Goal: Task Accomplishment & Management: Manage account settings

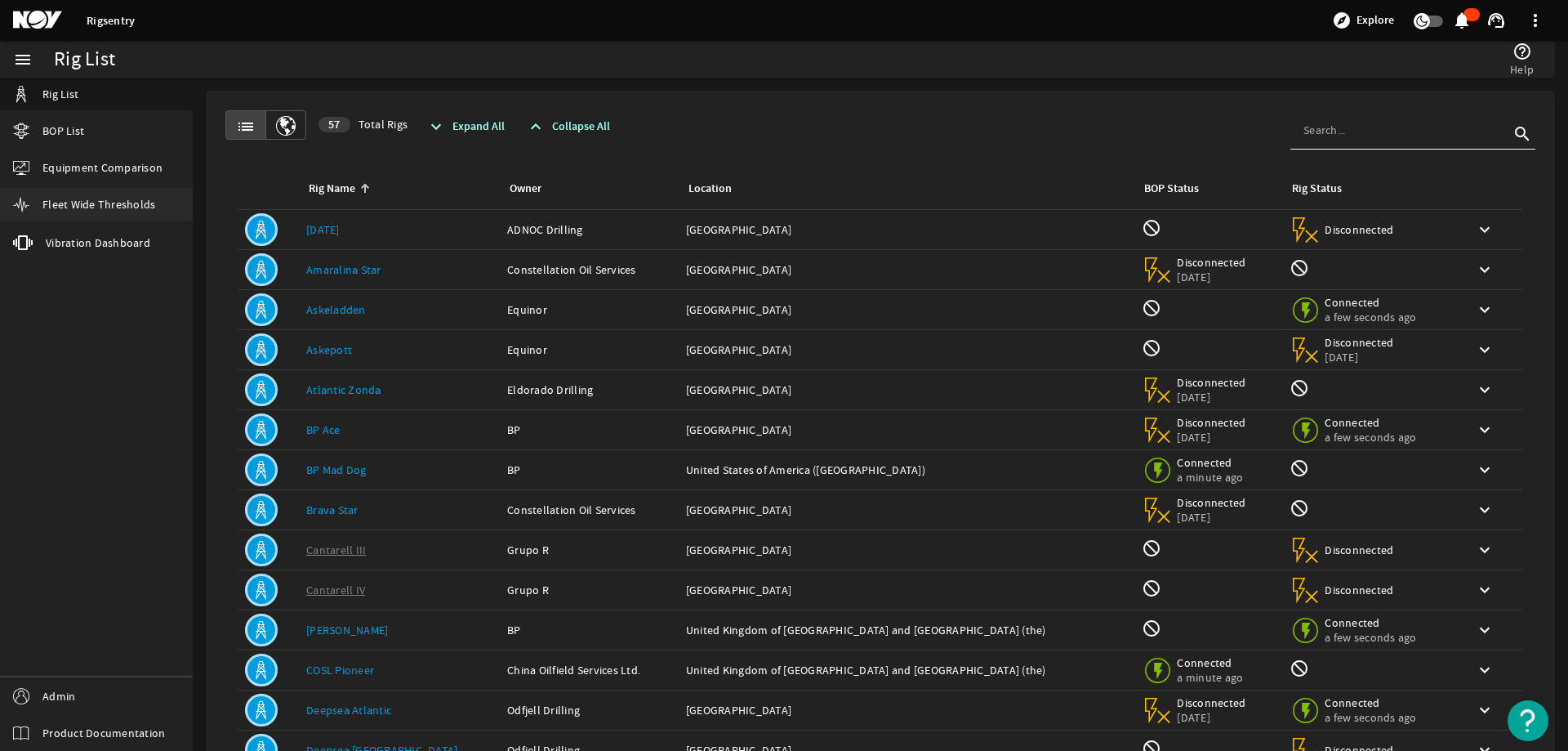
click at [89, 195] on link "Fleet Wide Thresholds" at bounding box center [97, 204] width 193 height 33
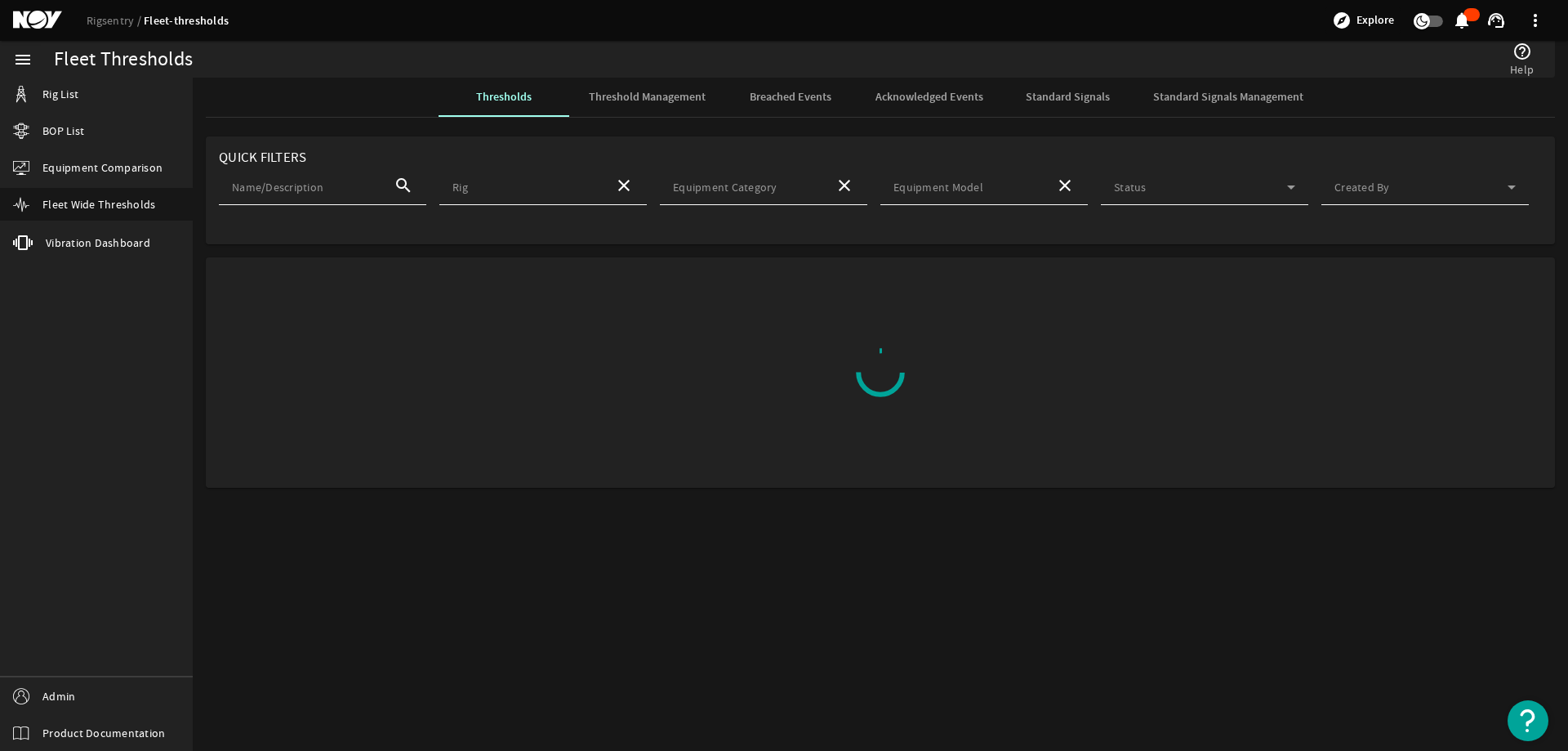
click at [1062, 91] on span "Standard Signals" at bounding box center [1068, 97] width 84 height 12
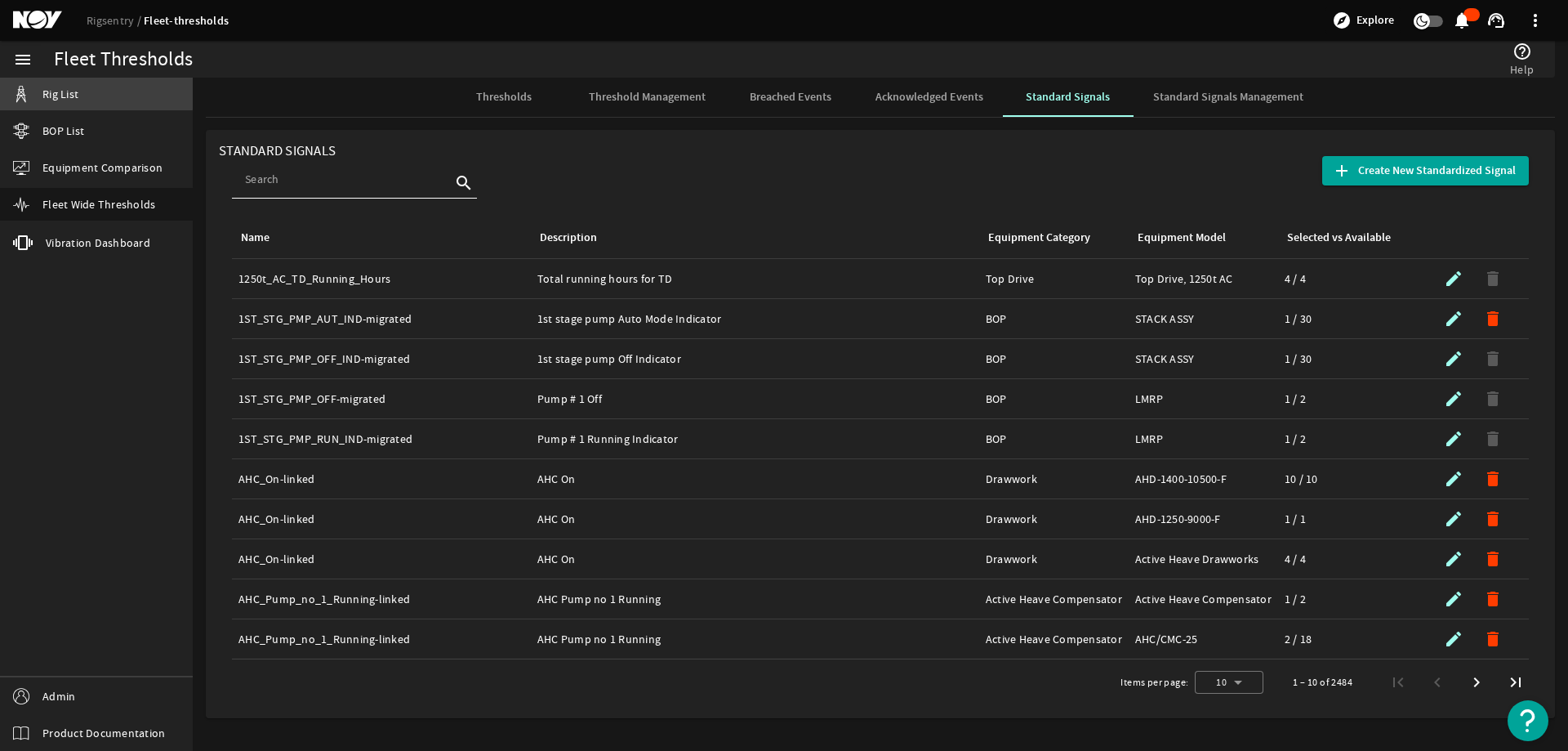
click at [30, 81] on link "Rig List" at bounding box center [97, 94] width 193 height 33
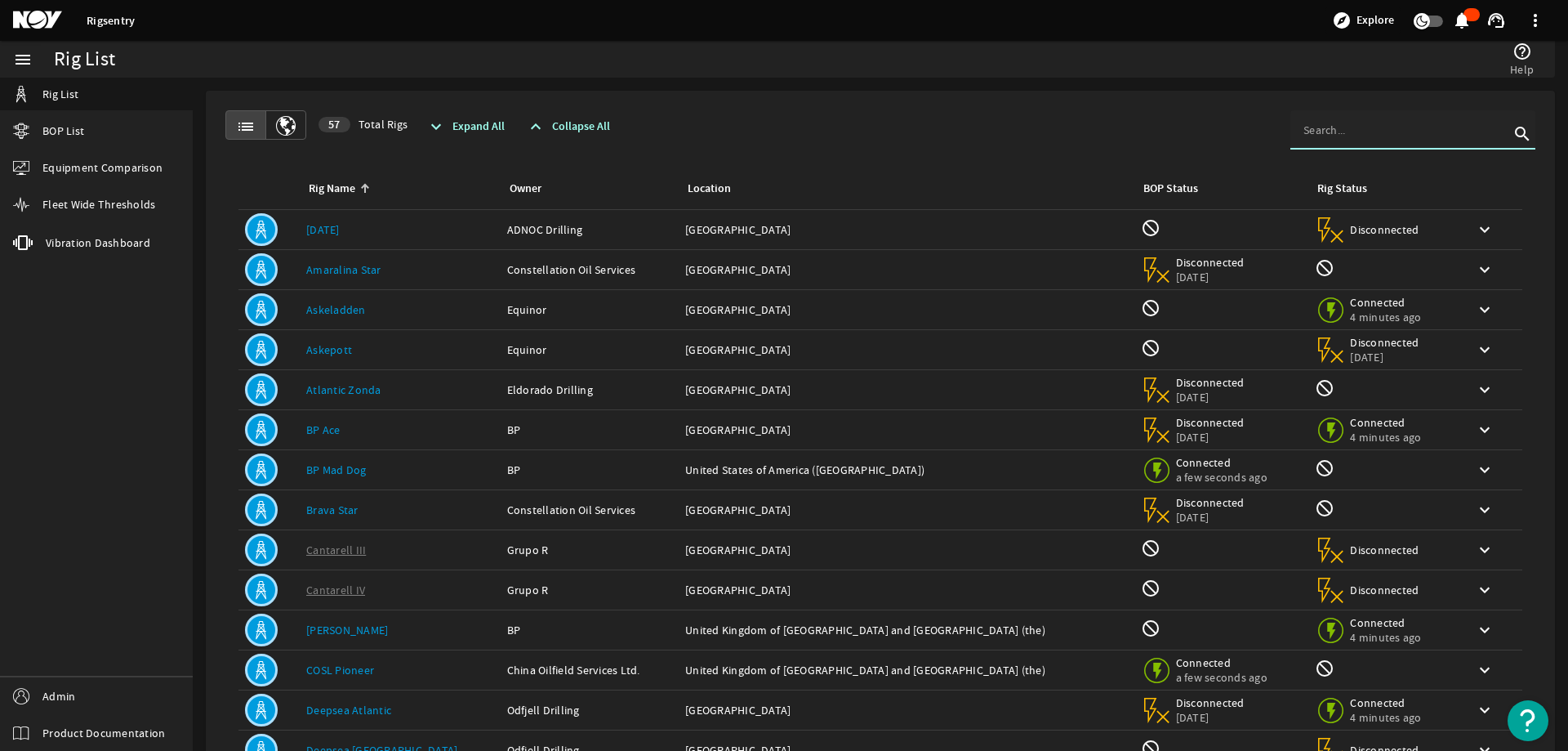
click at [1334, 131] on input at bounding box center [1406, 129] width 205 height 16
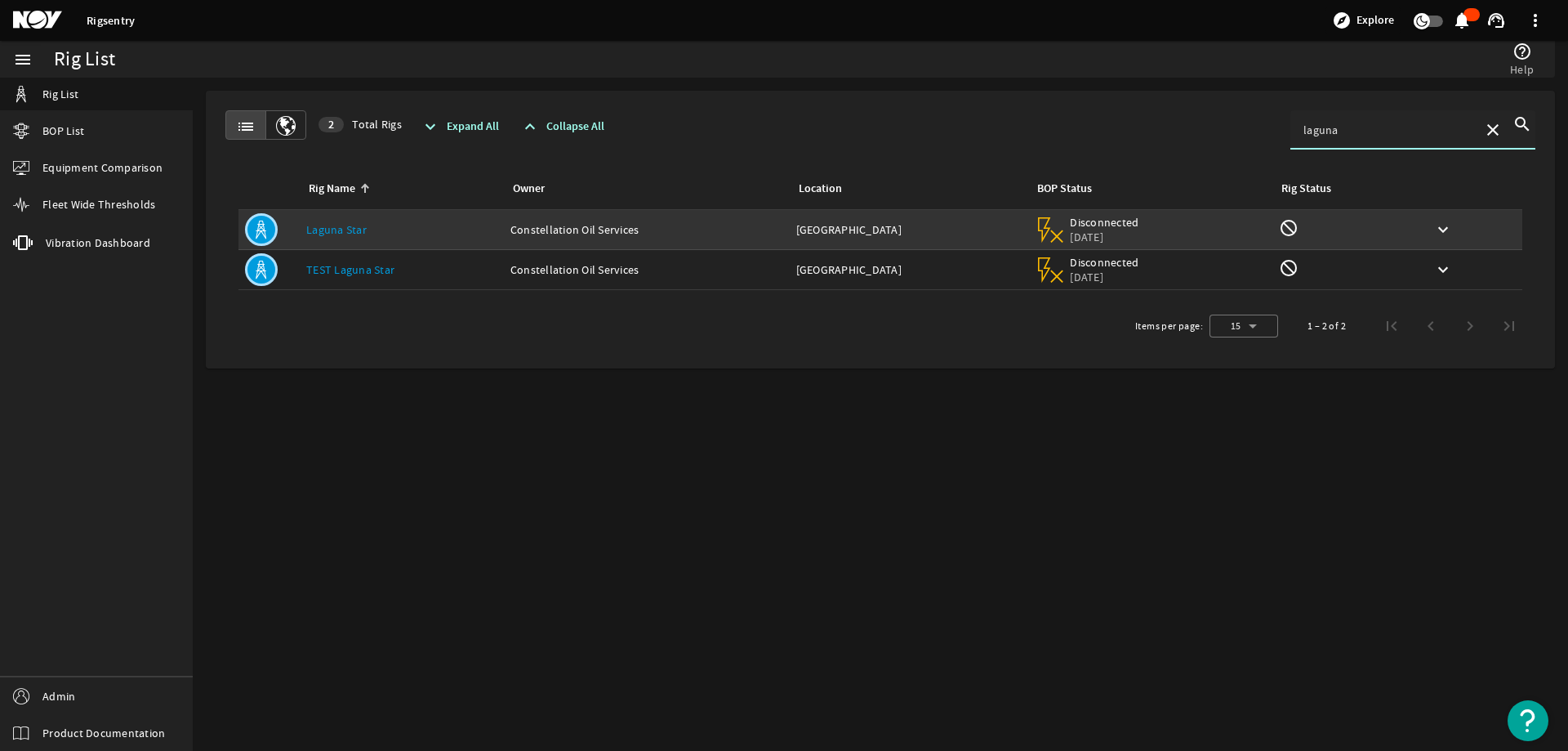
type input "laguna"
click at [363, 236] on link "Laguna Star" at bounding box center [336, 229] width 60 height 15
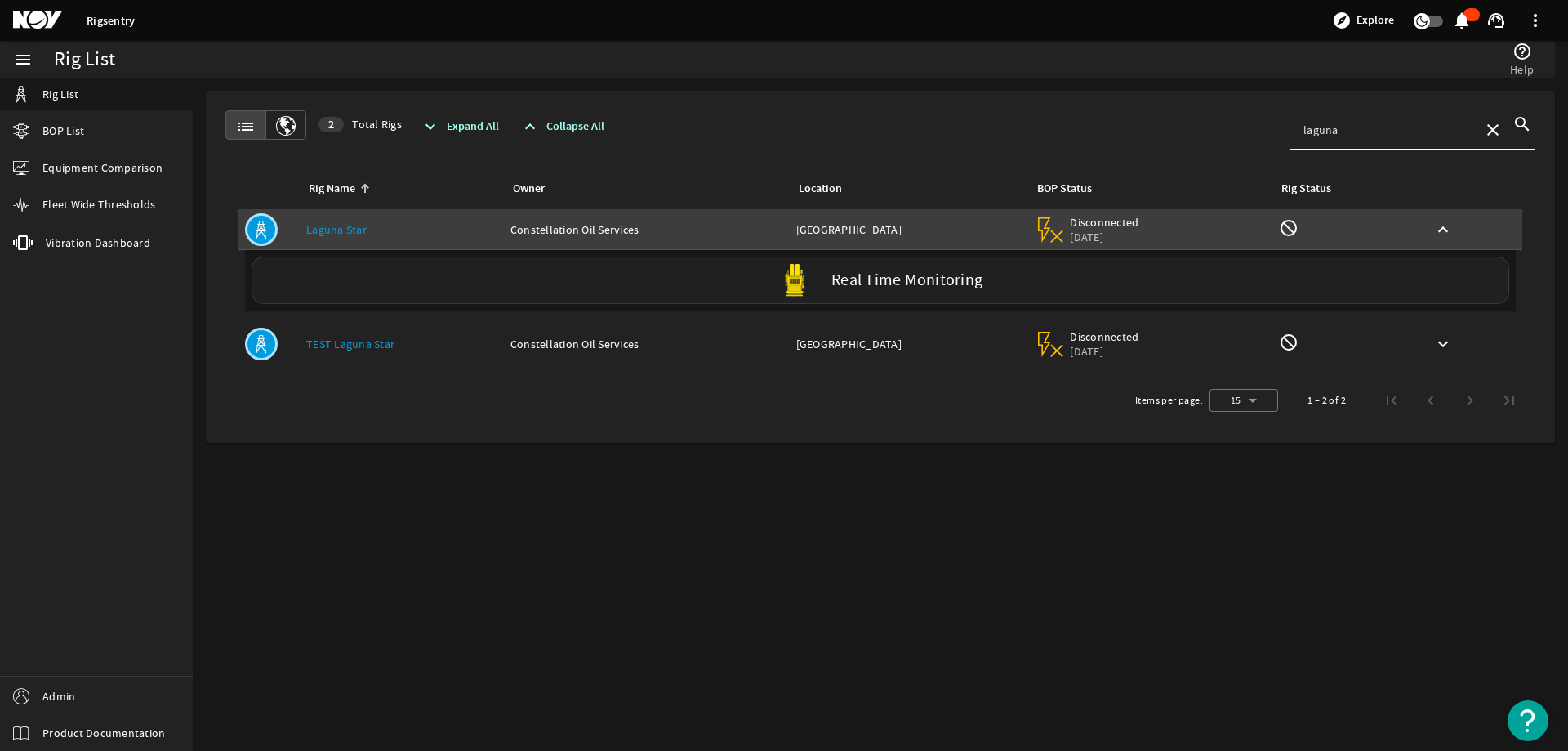
click at [913, 275] on label "Real Time Monitoring" at bounding box center [907, 280] width 151 height 17
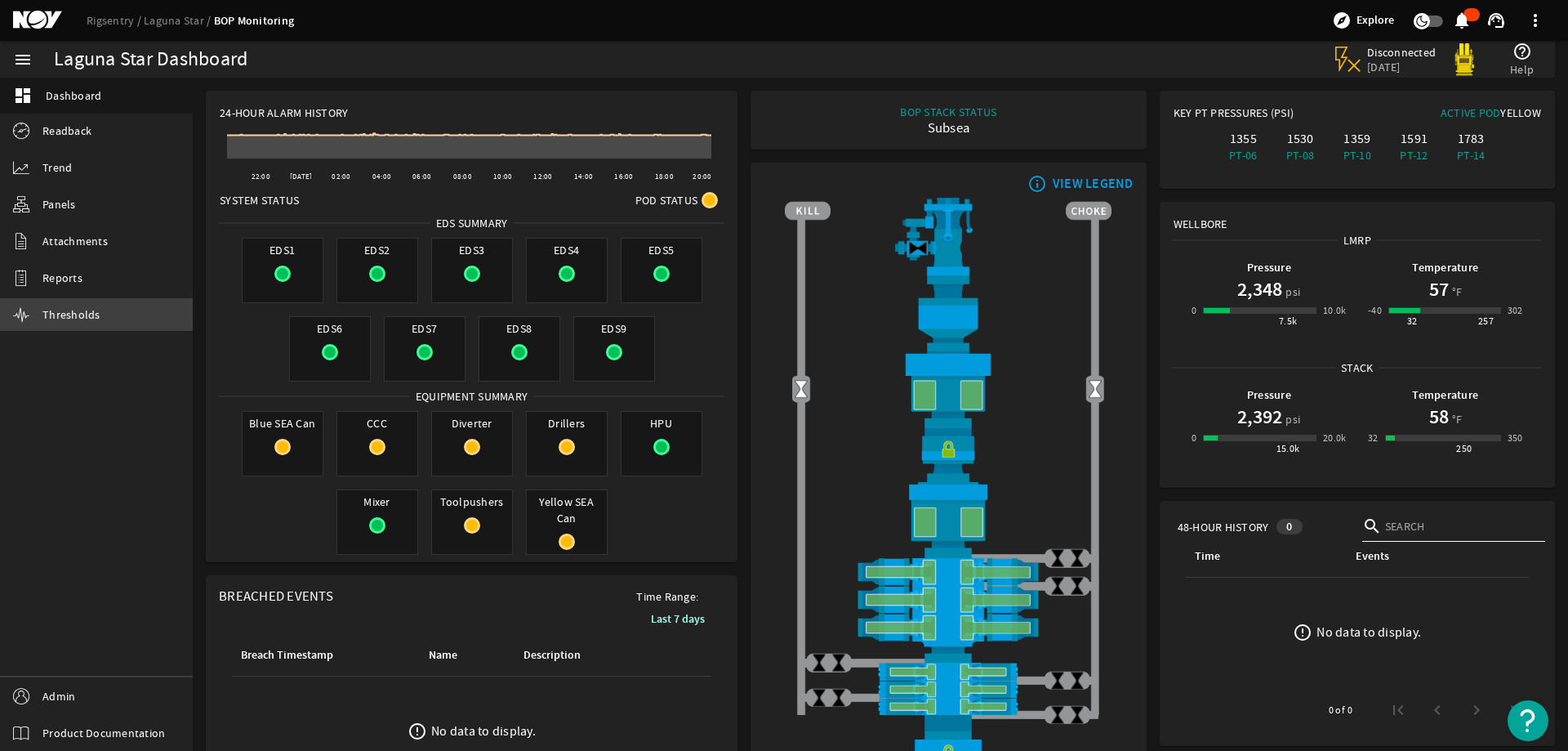
click at [72, 310] on span "Thresholds" at bounding box center [72, 314] width 58 height 16
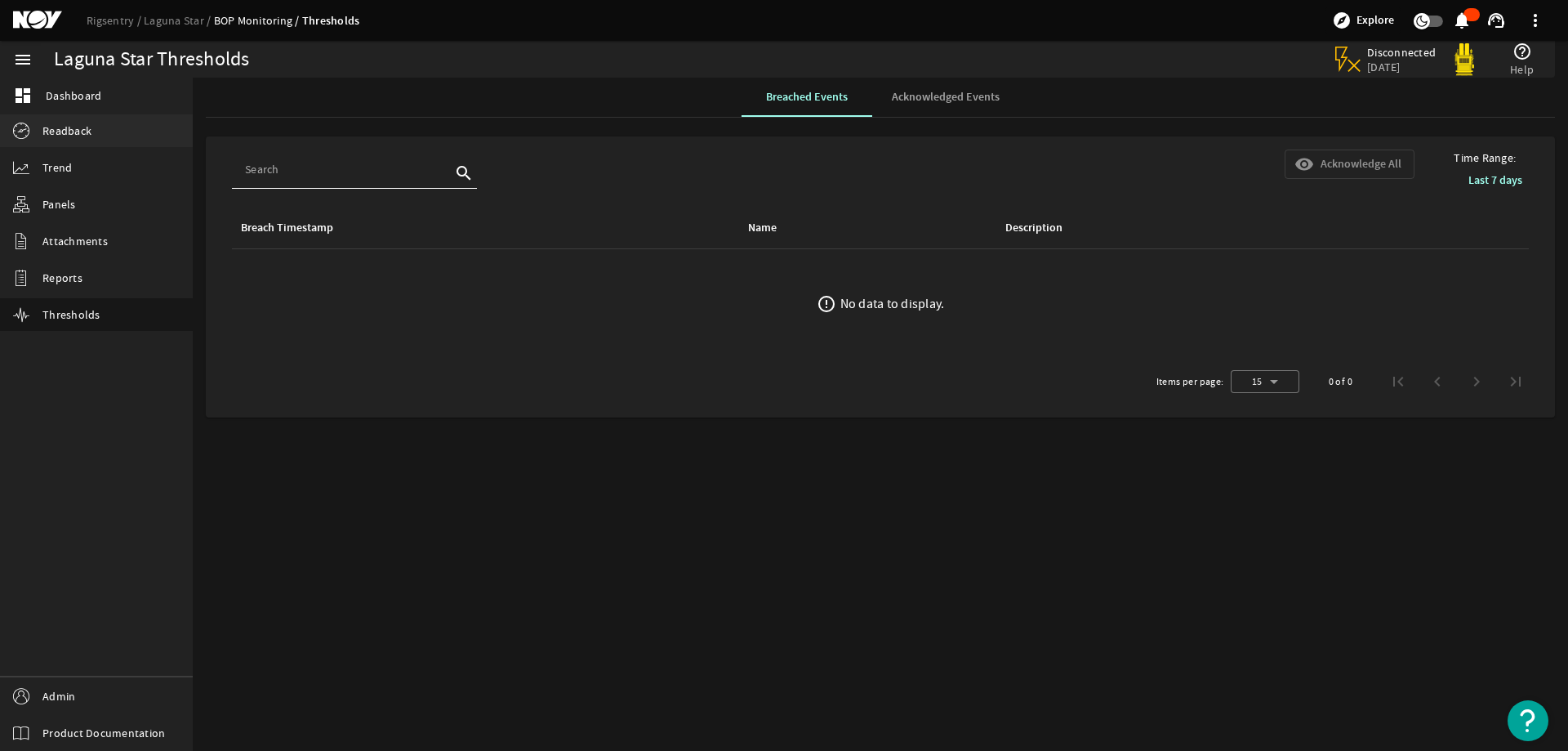
click at [71, 133] on span "Readback" at bounding box center [66, 130] width 49 height 16
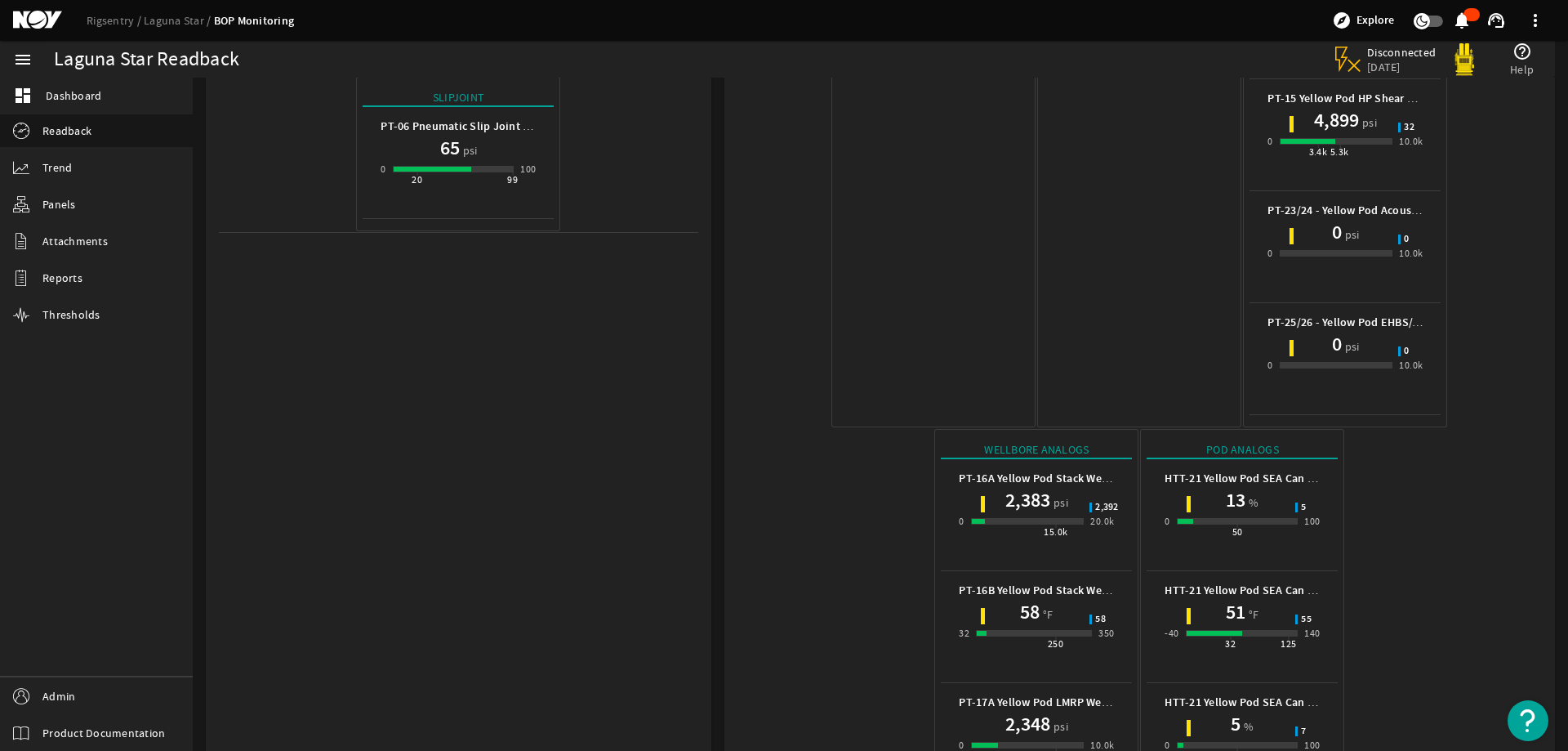
scroll to position [833, 0]
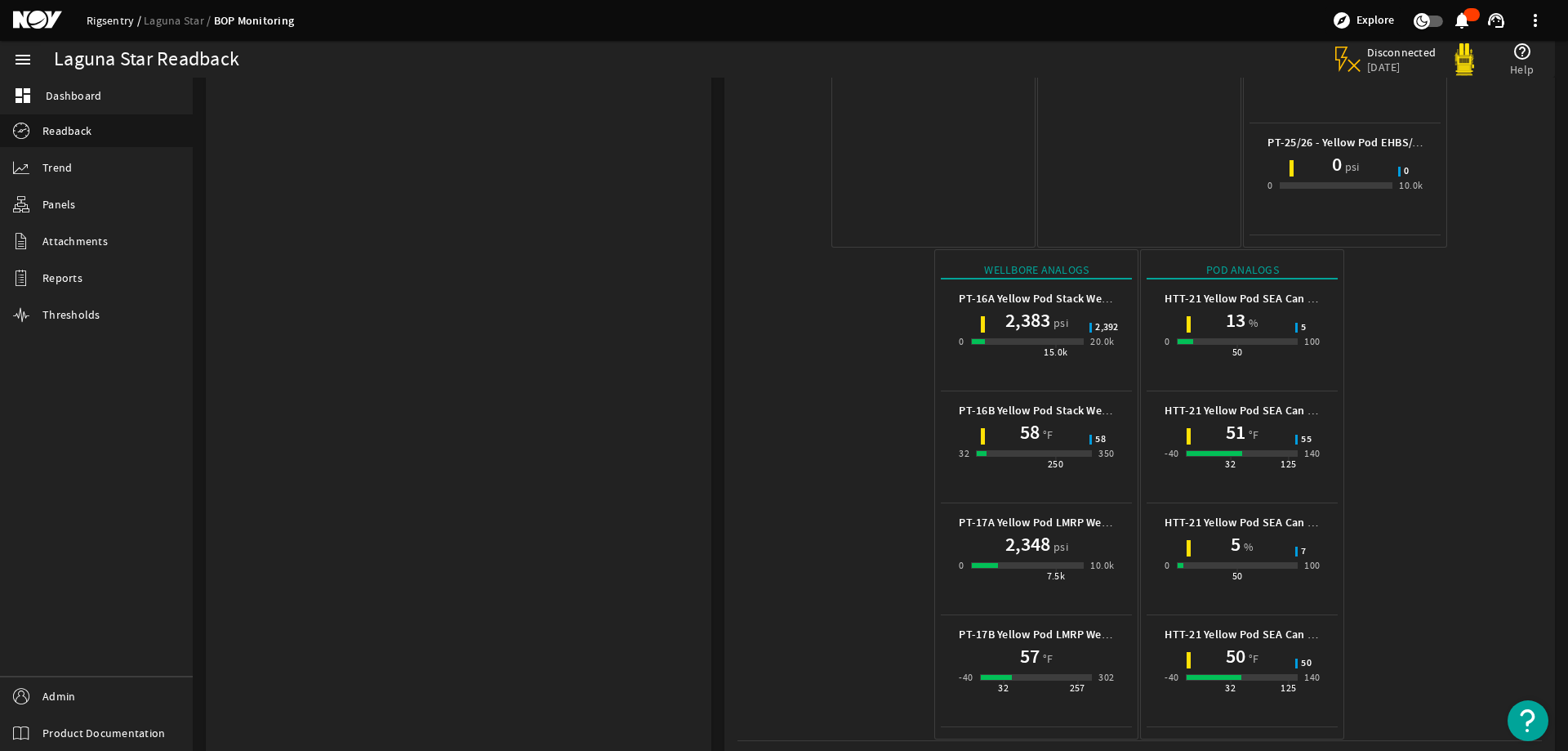
click at [98, 18] on link "Rigsentry" at bounding box center [115, 20] width 58 height 15
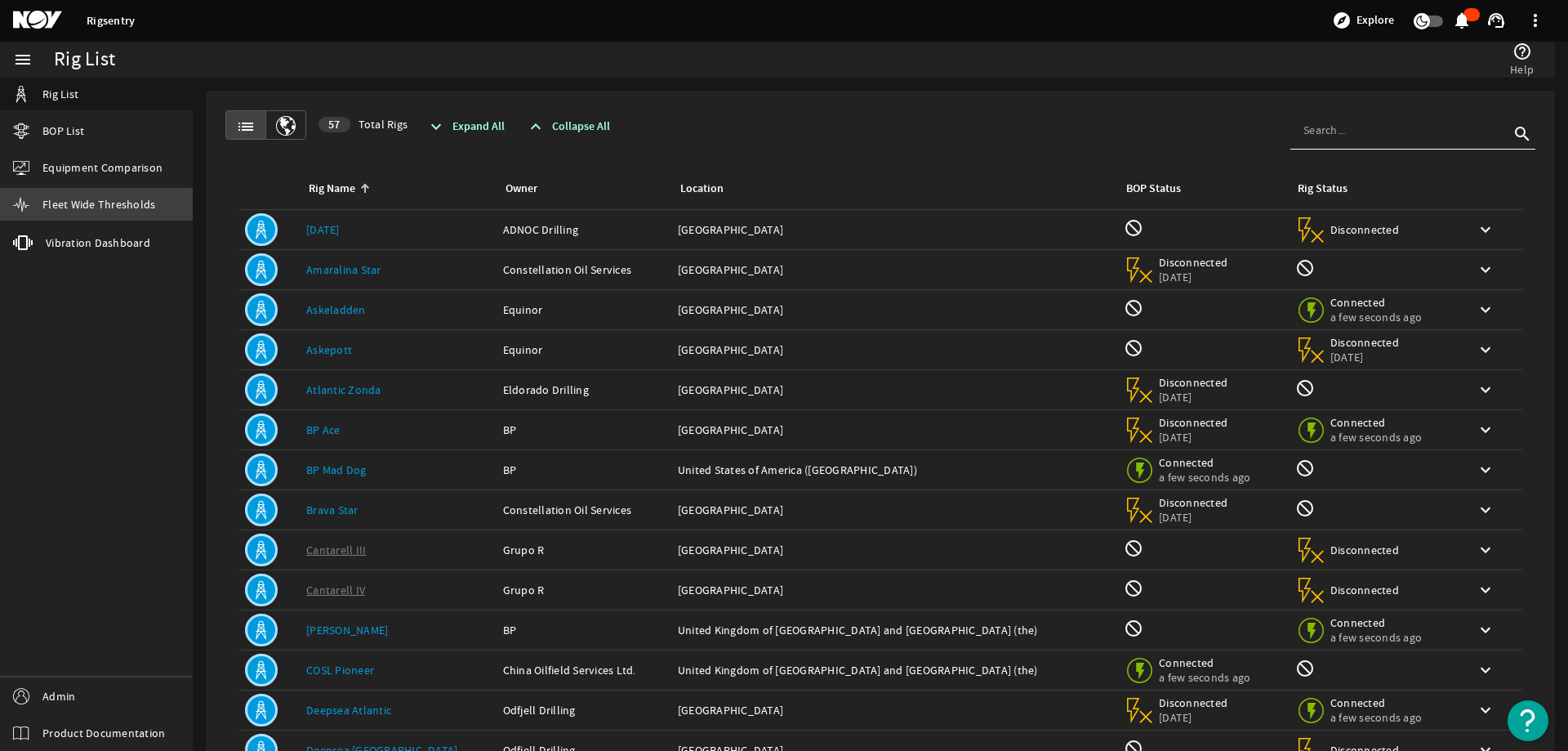
click at [99, 211] on span "Fleet Wide Thresholds" at bounding box center [98, 204] width 112 height 16
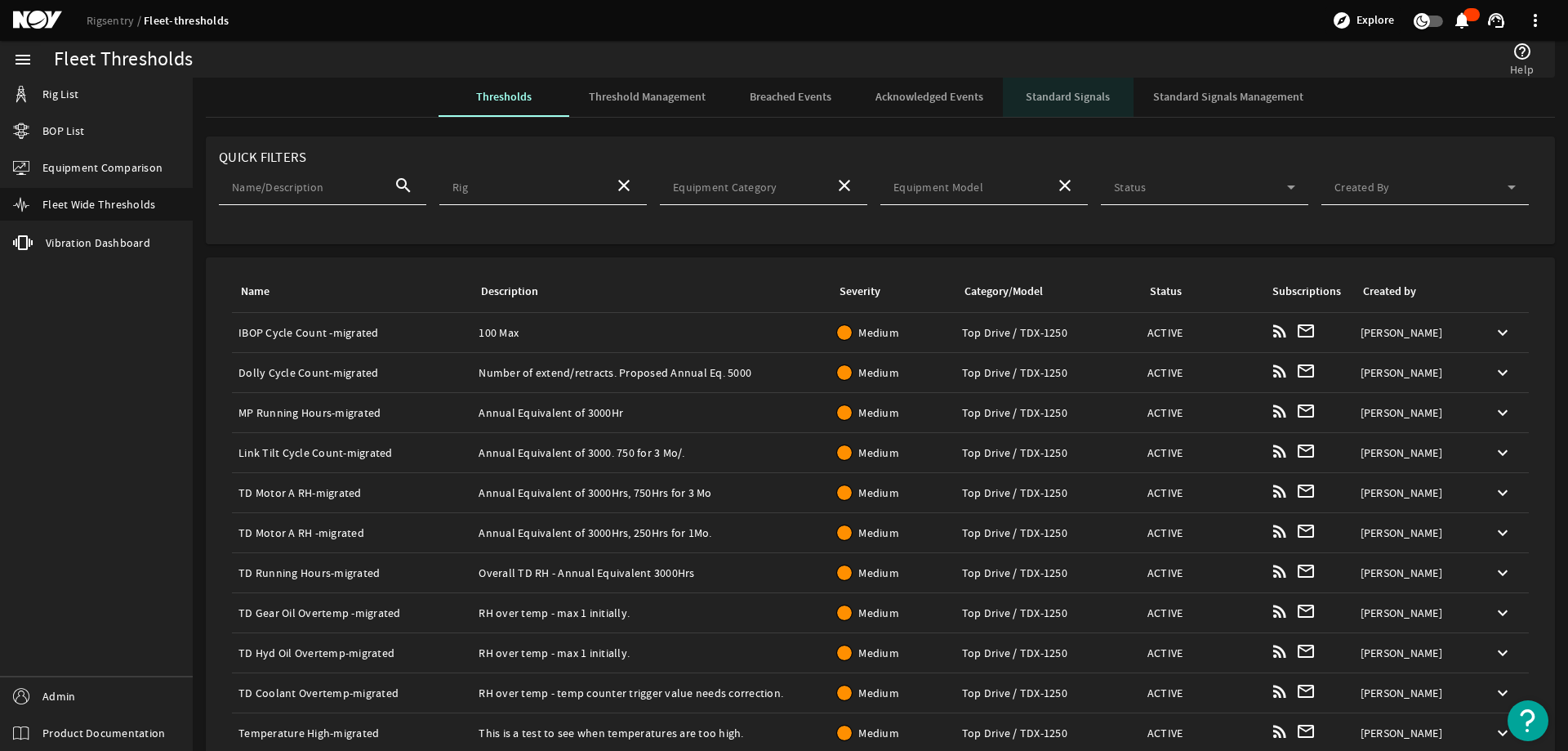
click at [1064, 92] on span "Standard Signals" at bounding box center [1068, 97] width 84 height 12
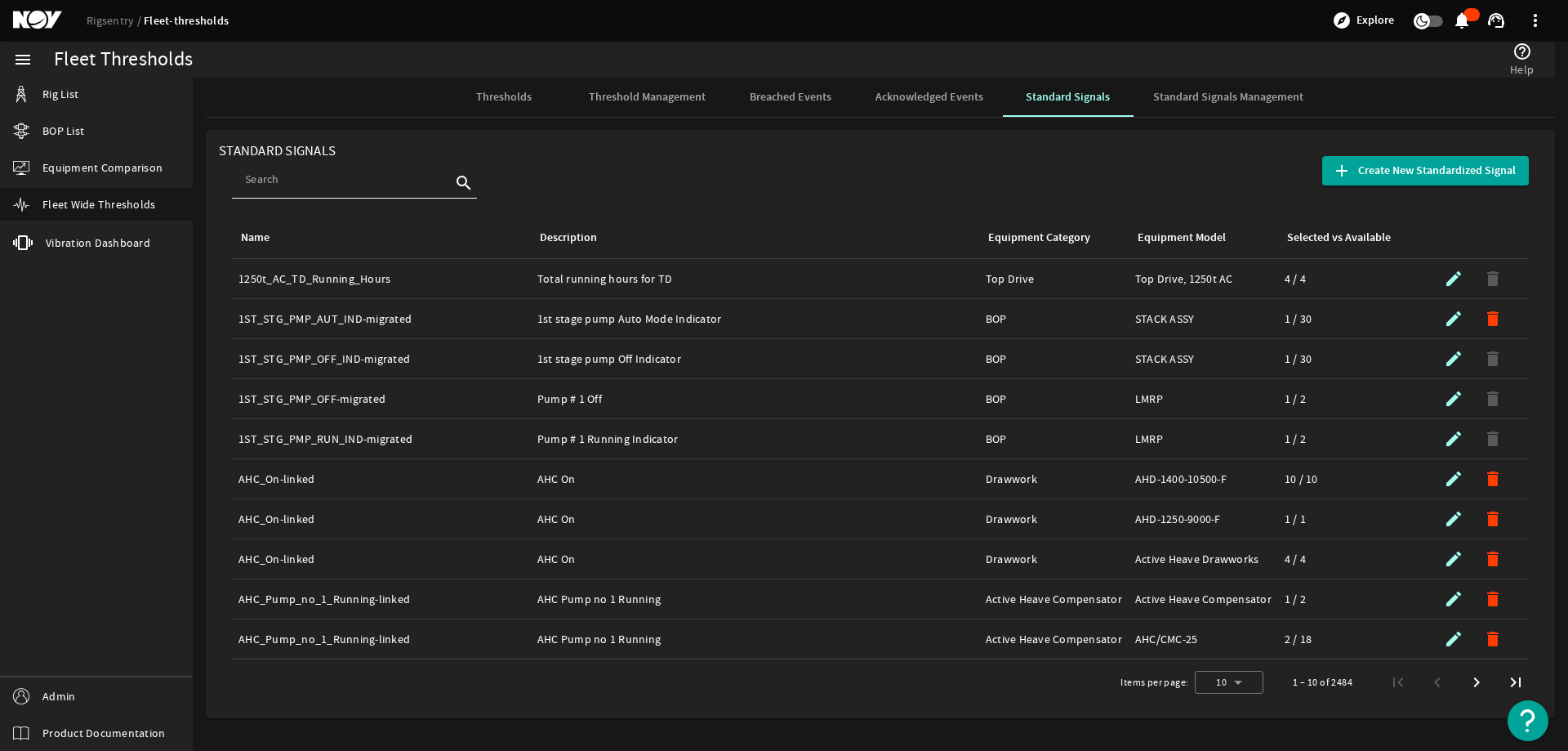
click at [515, 94] on span "Thresholds" at bounding box center [504, 97] width 56 height 12
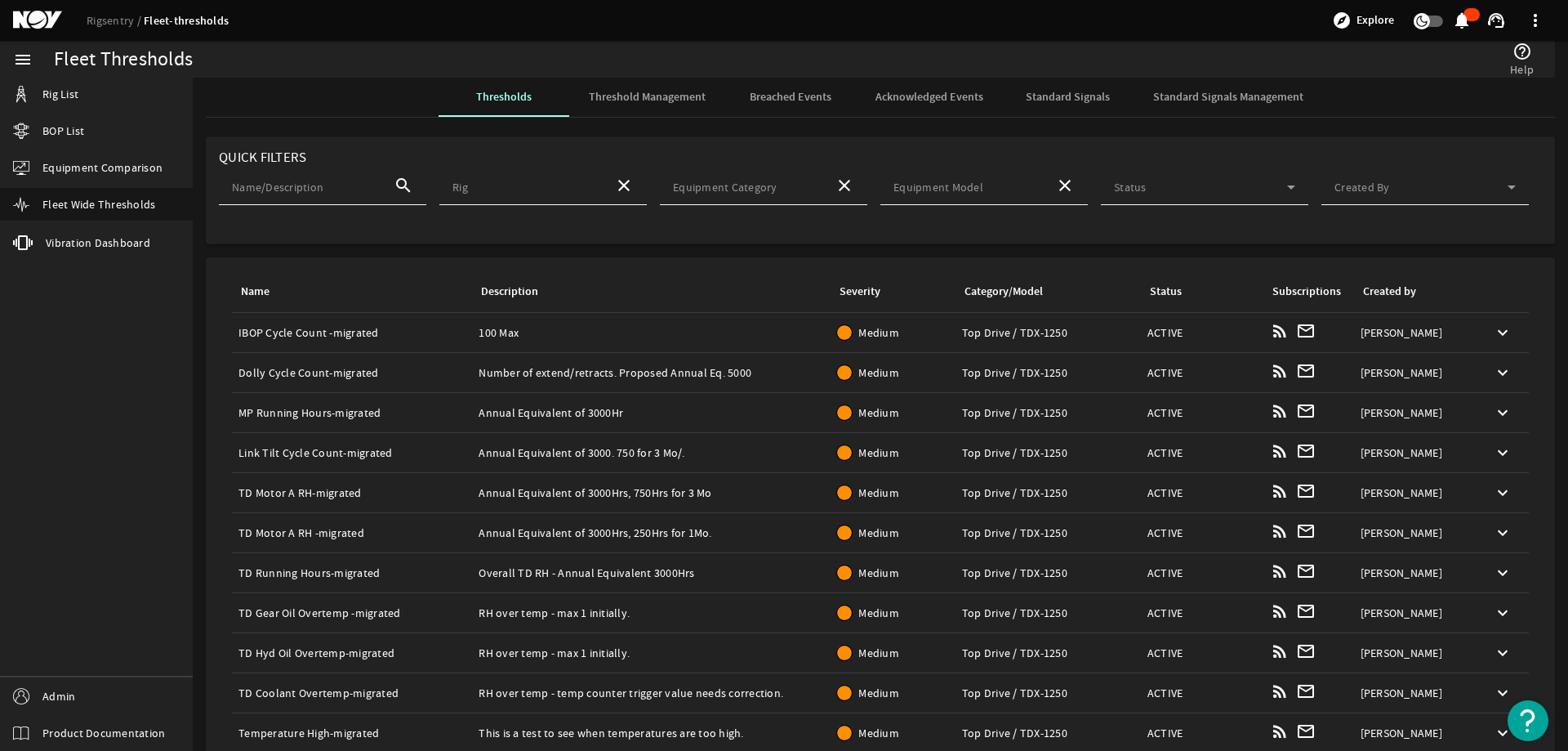
click at [1406, 297] on div "Created by" at bounding box center [1412, 291] width 104 height 18
click at [1395, 286] on div "Created by" at bounding box center [1390, 291] width 53 height 18
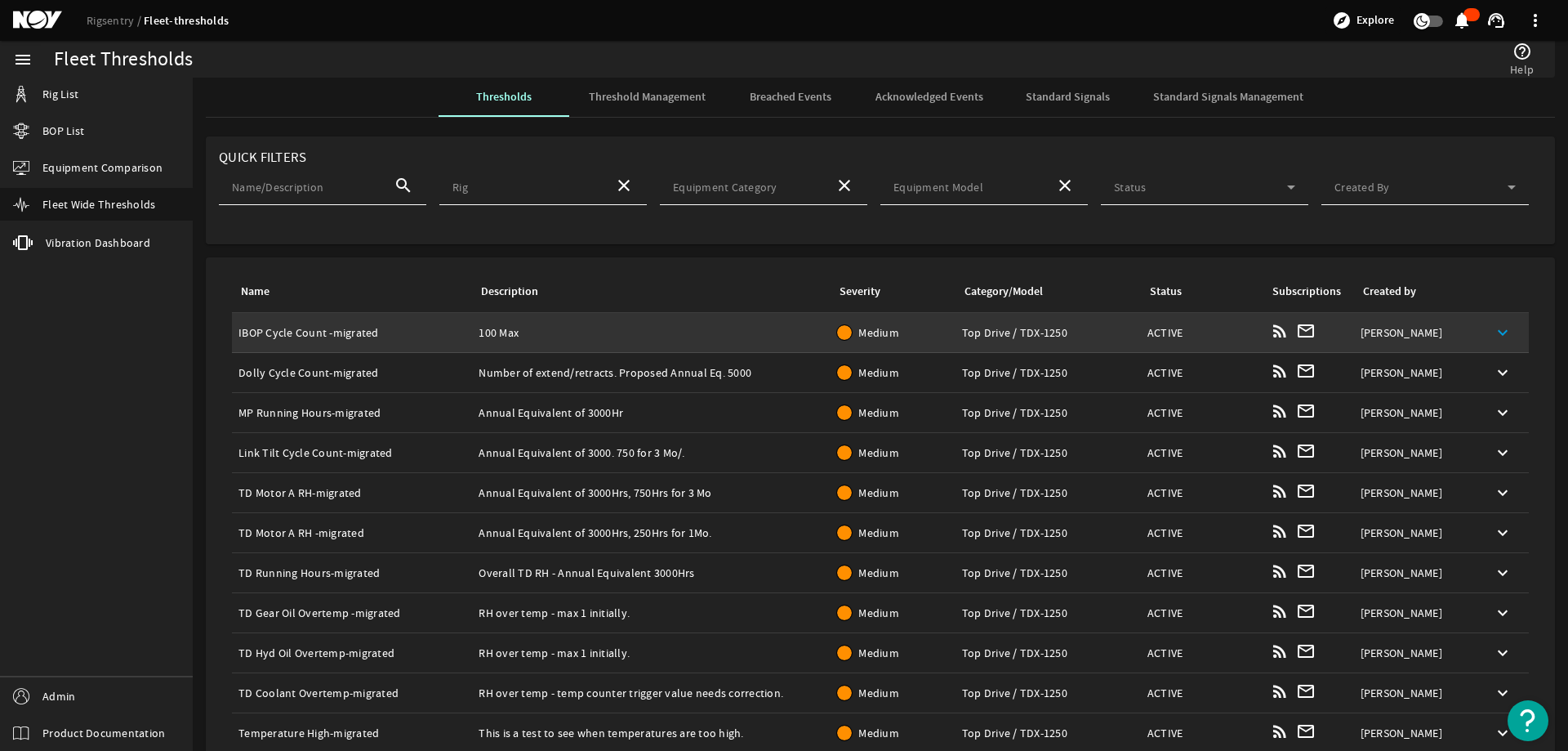
click at [1495, 331] on mat-icon "keyboard_arrow_down" at bounding box center [1502, 332] width 19 height 19
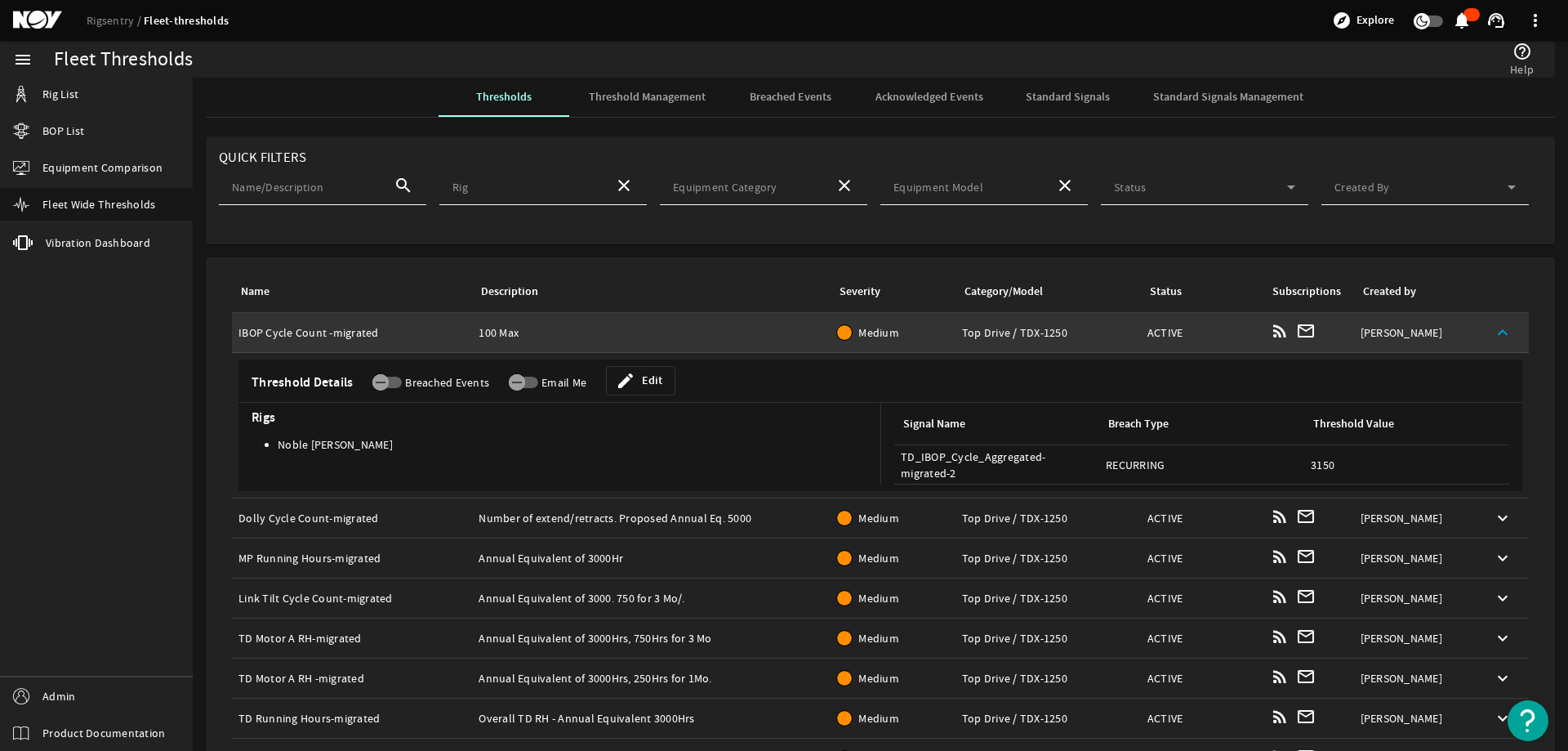
click at [1495, 331] on mat-icon "keyboard_arrow_up" at bounding box center [1502, 332] width 19 height 19
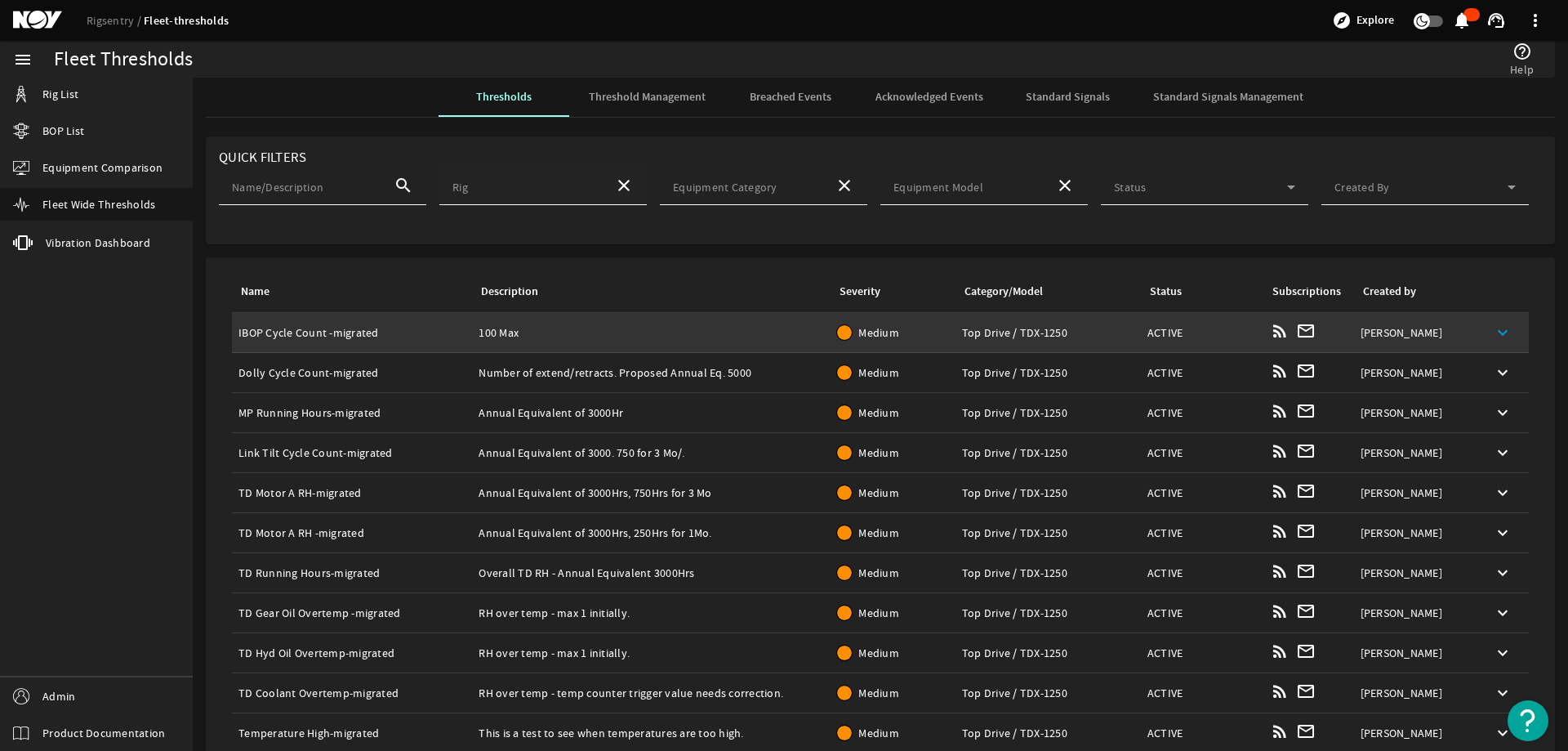
click at [505, 195] on input "Rig" at bounding box center [527, 190] width 149 height 16
click at [506, 236] on span "Laguna Star" at bounding box center [481, 231] width 60 height 15
type input "Laguna Star"
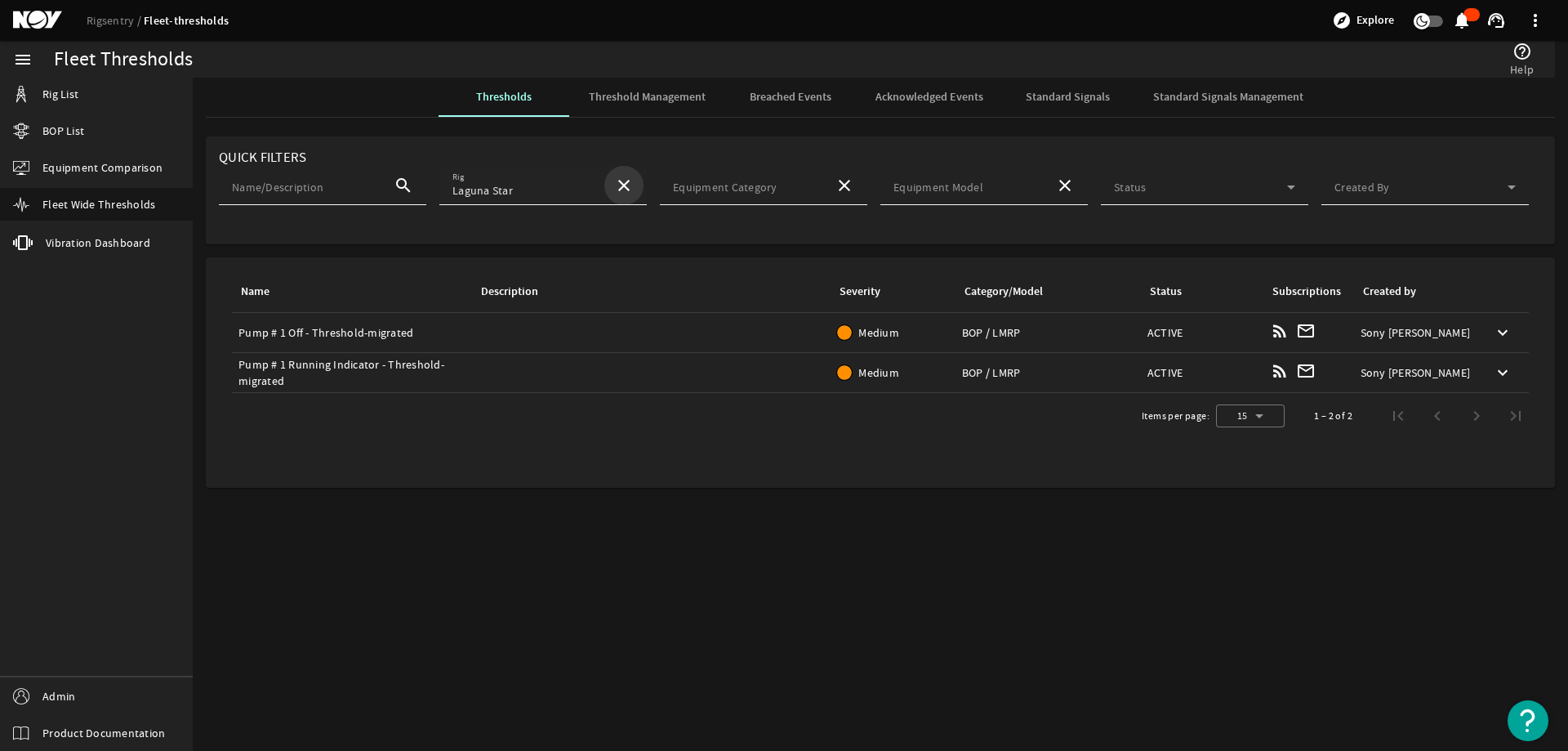
click at [628, 185] on mat-icon "close" at bounding box center [624, 185] width 19 height 19
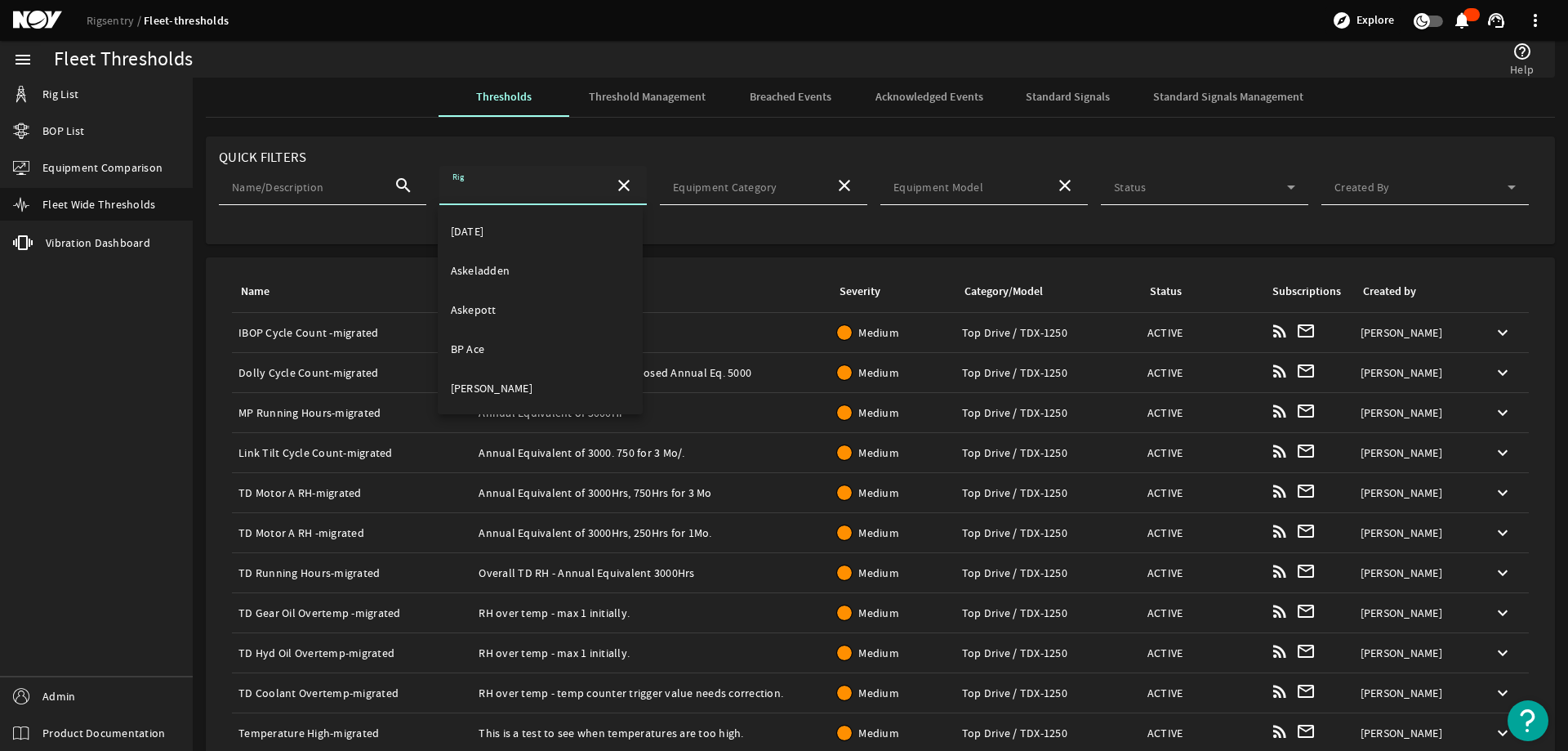
click at [645, 160] on mat-card "Quick Filters Name/Description search Rig close Equipment Category close Equipm…" at bounding box center [880, 190] width 1349 height 108
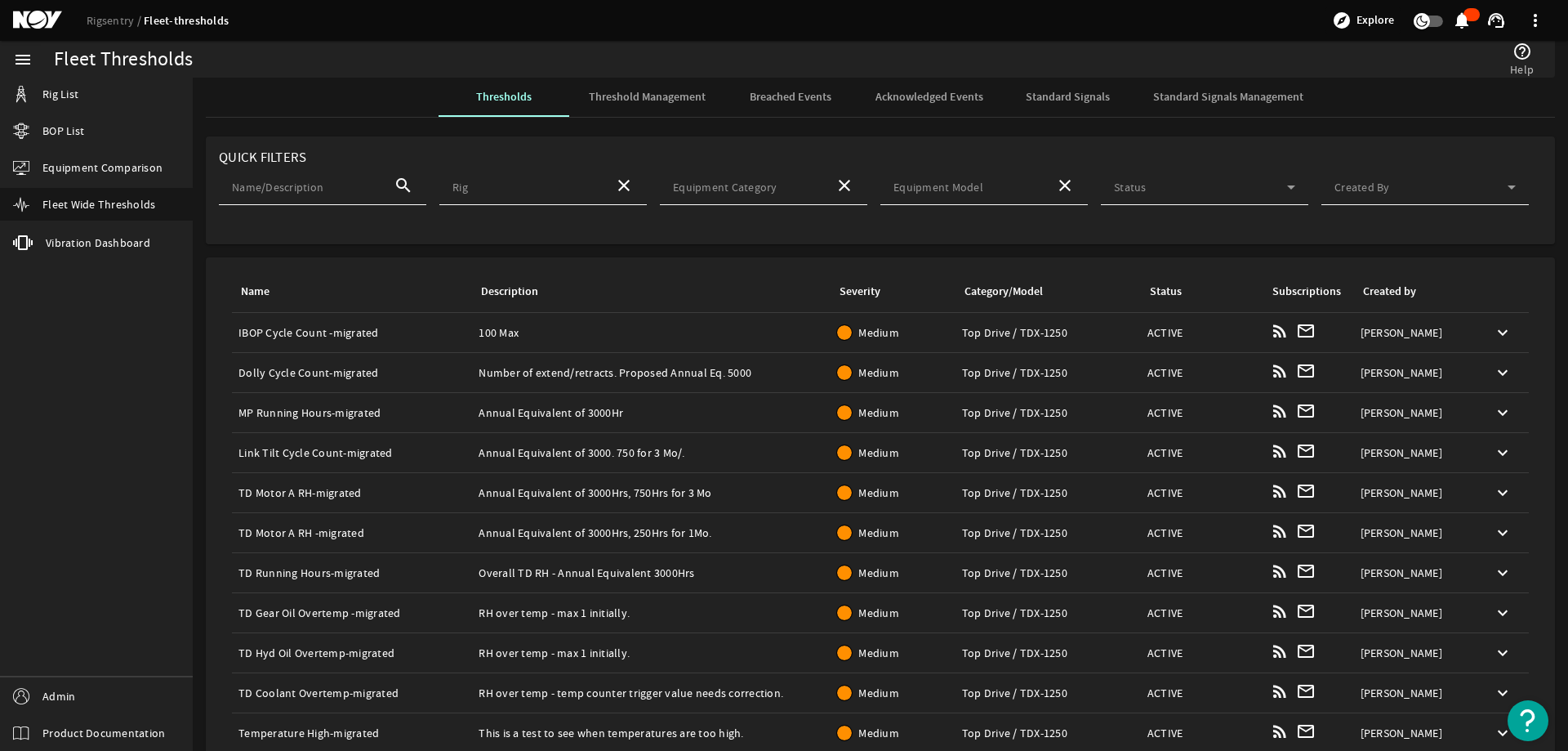
click at [664, 95] on span "Threshold Management" at bounding box center [647, 97] width 117 height 12
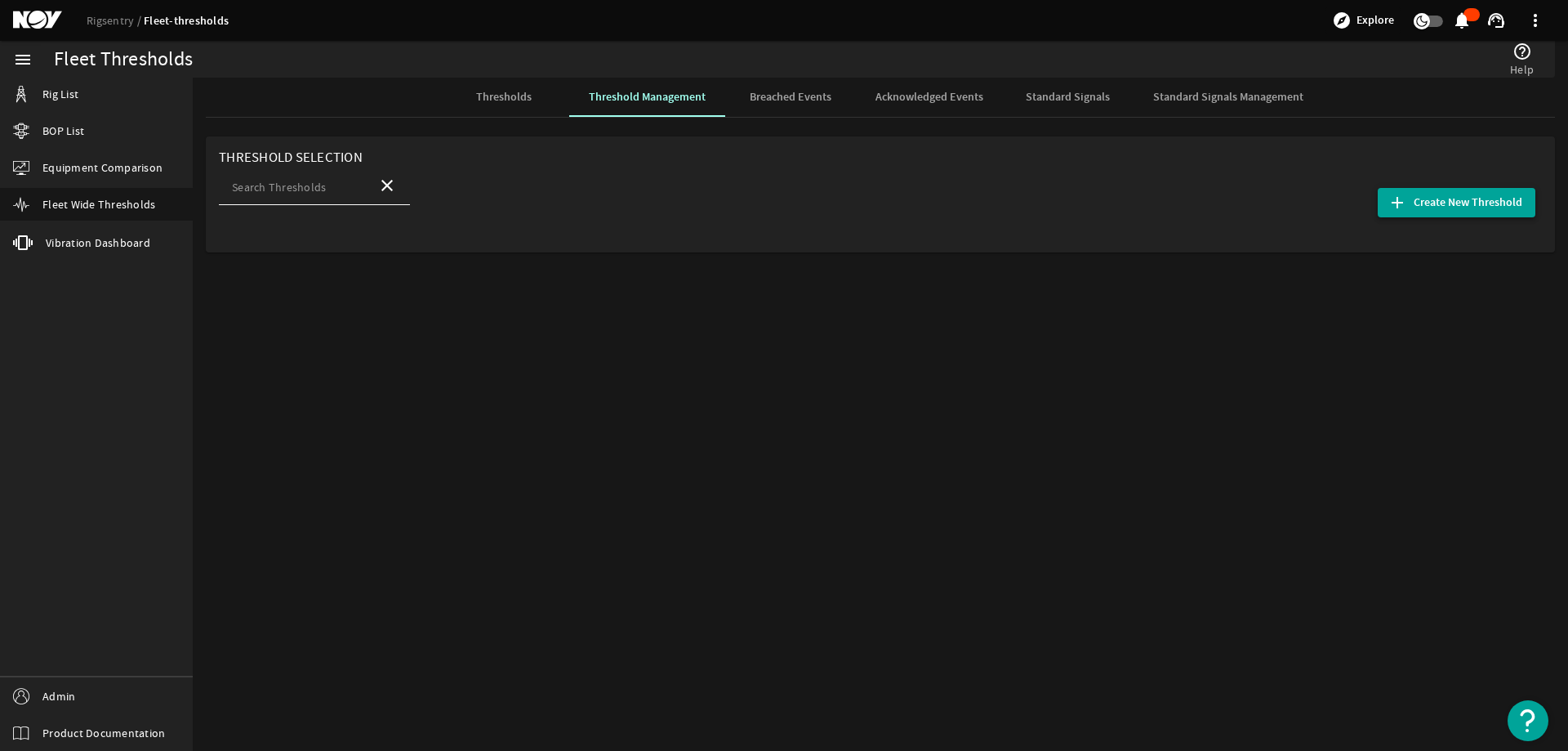
click at [1431, 208] on span "Create New Threshold" at bounding box center [1468, 203] width 109 height 16
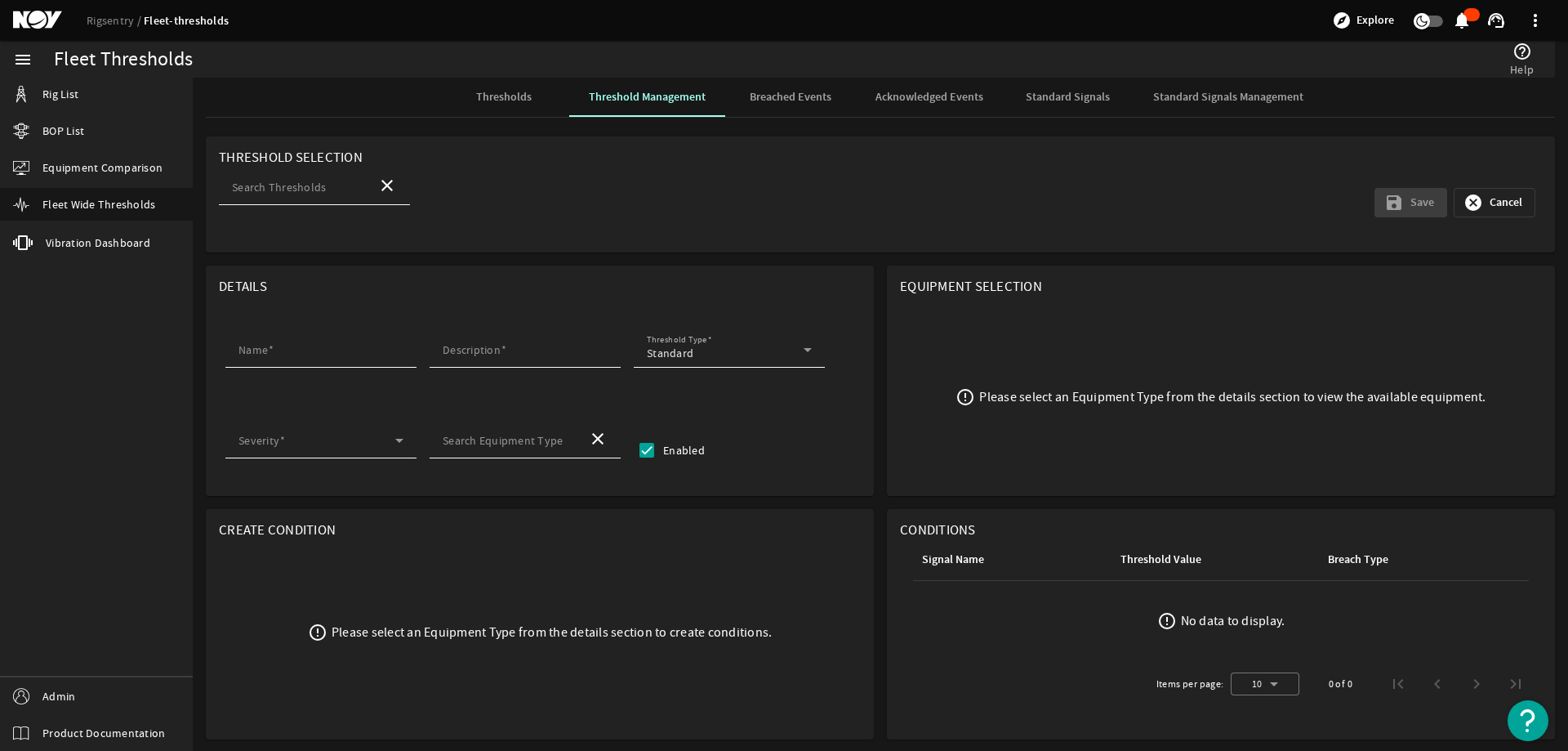
click at [1495, 194] on span "button" at bounding box center [1495, 203] width 80 height 39
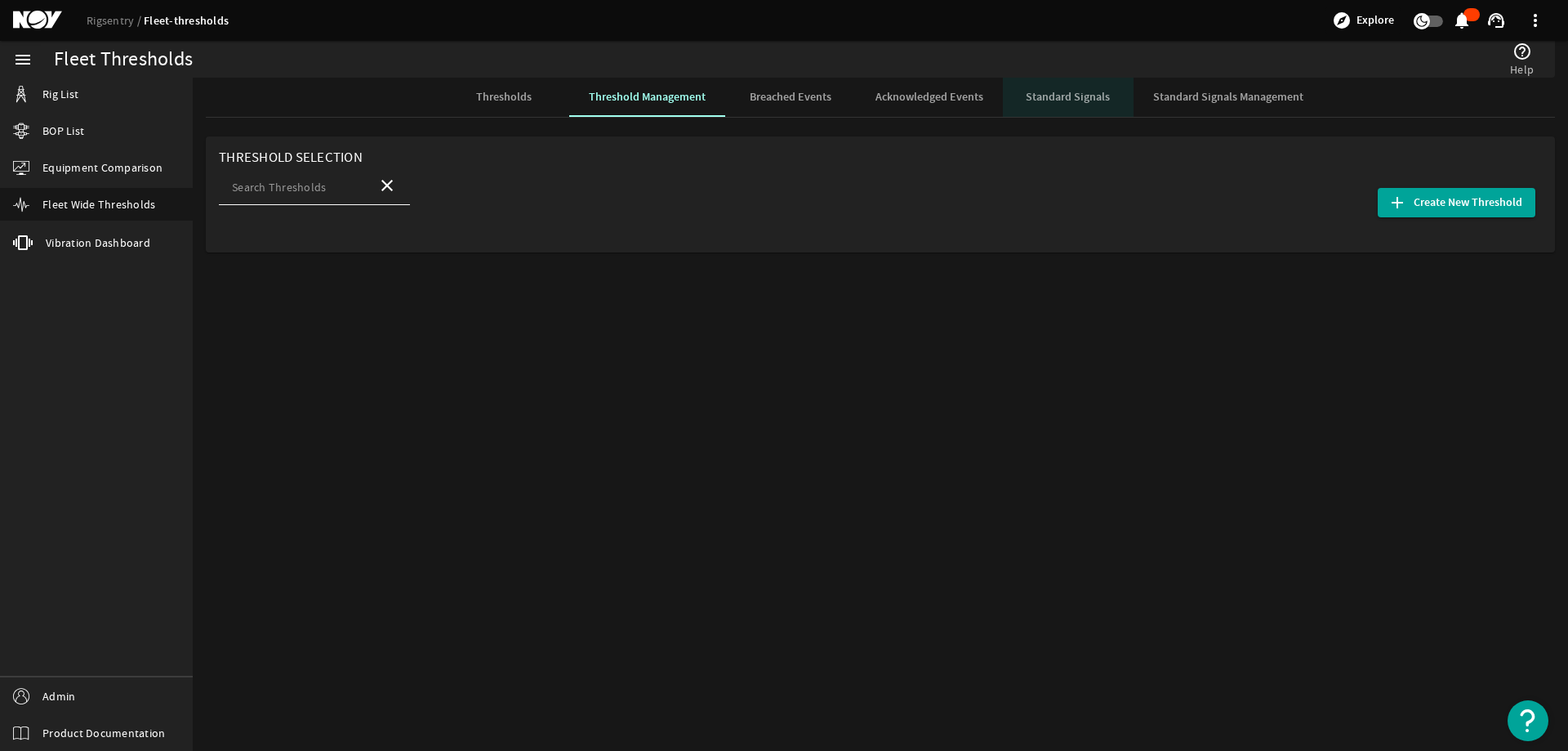
click at [1094, 92] on span "Standard Signals" at bounding box center [1068, 97] width 84 height 12
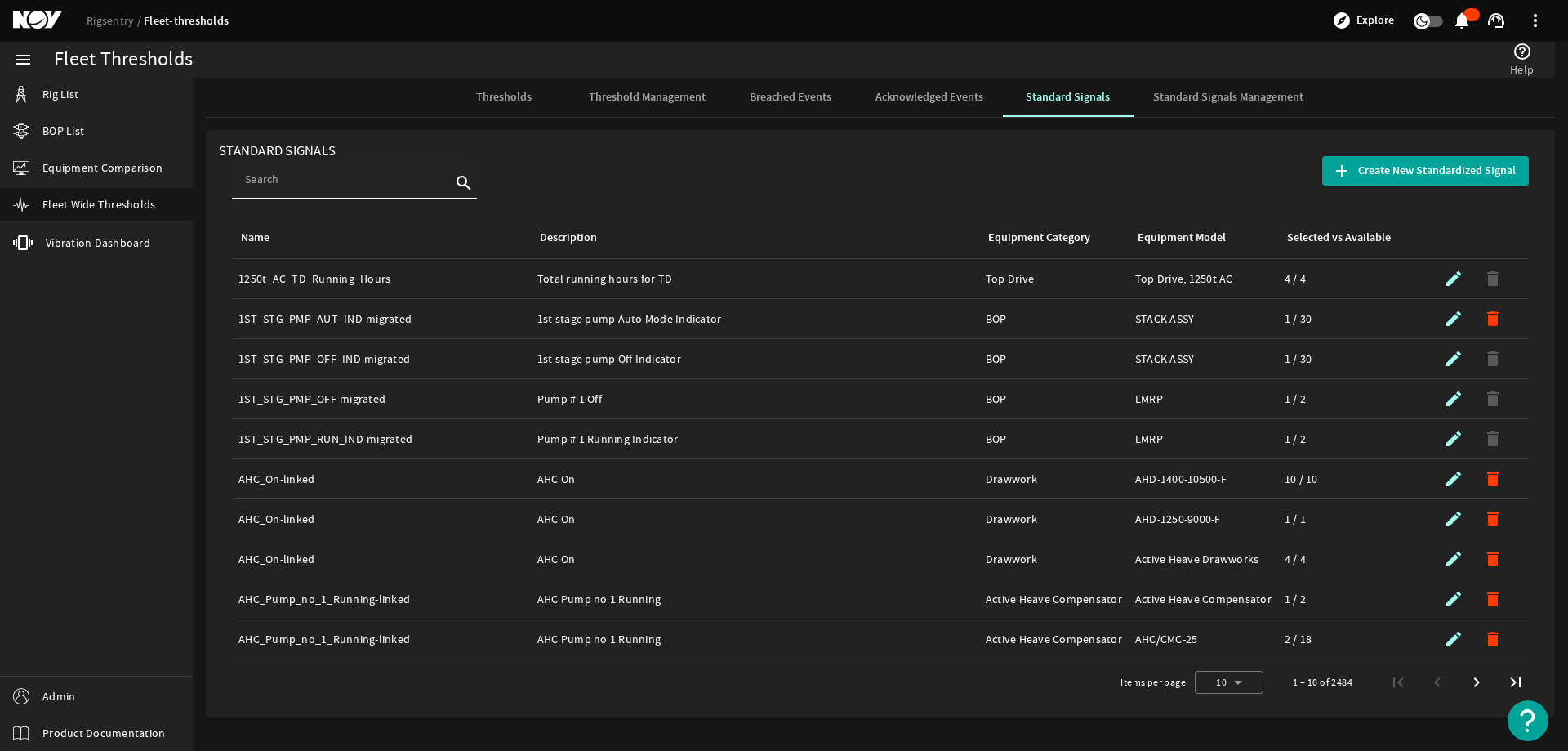
click at [262, 173] on input at bounding box center [348, 179] width 205 height 16
paste input "DIV_FLW_SLS_PRES"
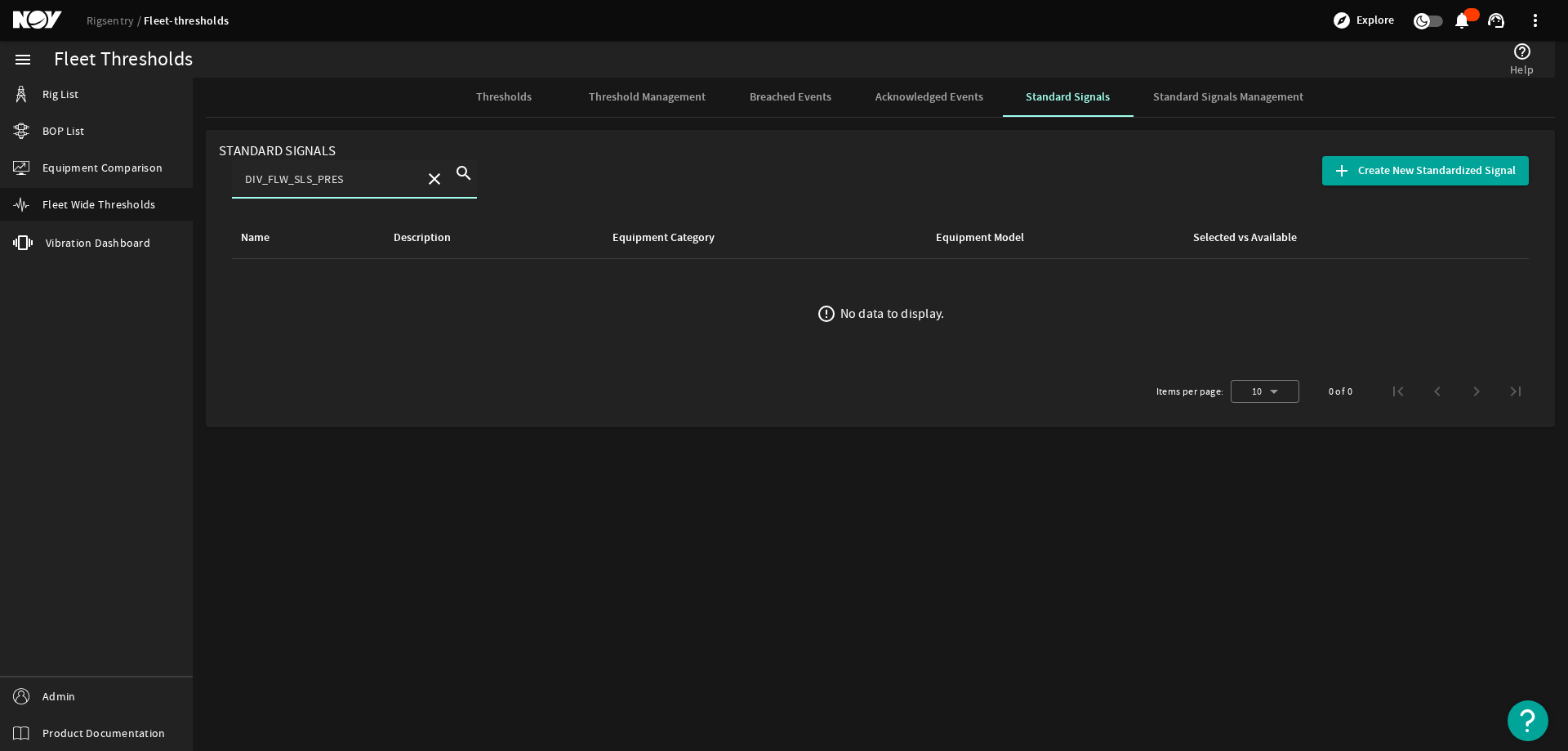
type input "DIV_FLW_SLS_PRES"
click at [429, 176] on mat-icon "close" at bounding box center [435, 179] width 19 height 19
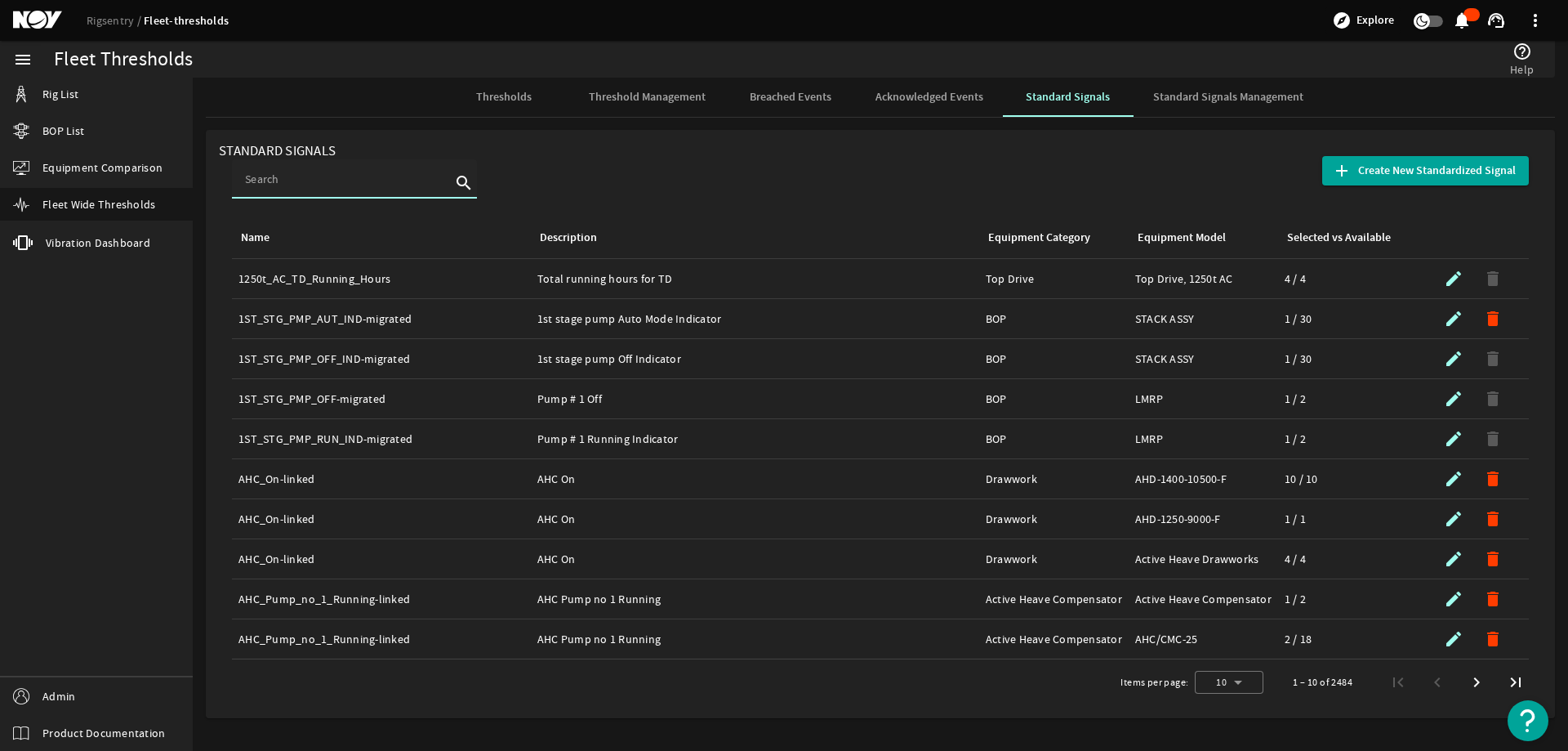
click at [290, 184] on input at bounding box center [348, 179] width 205 height 16
paste input "Y_STK_REG_PRES"
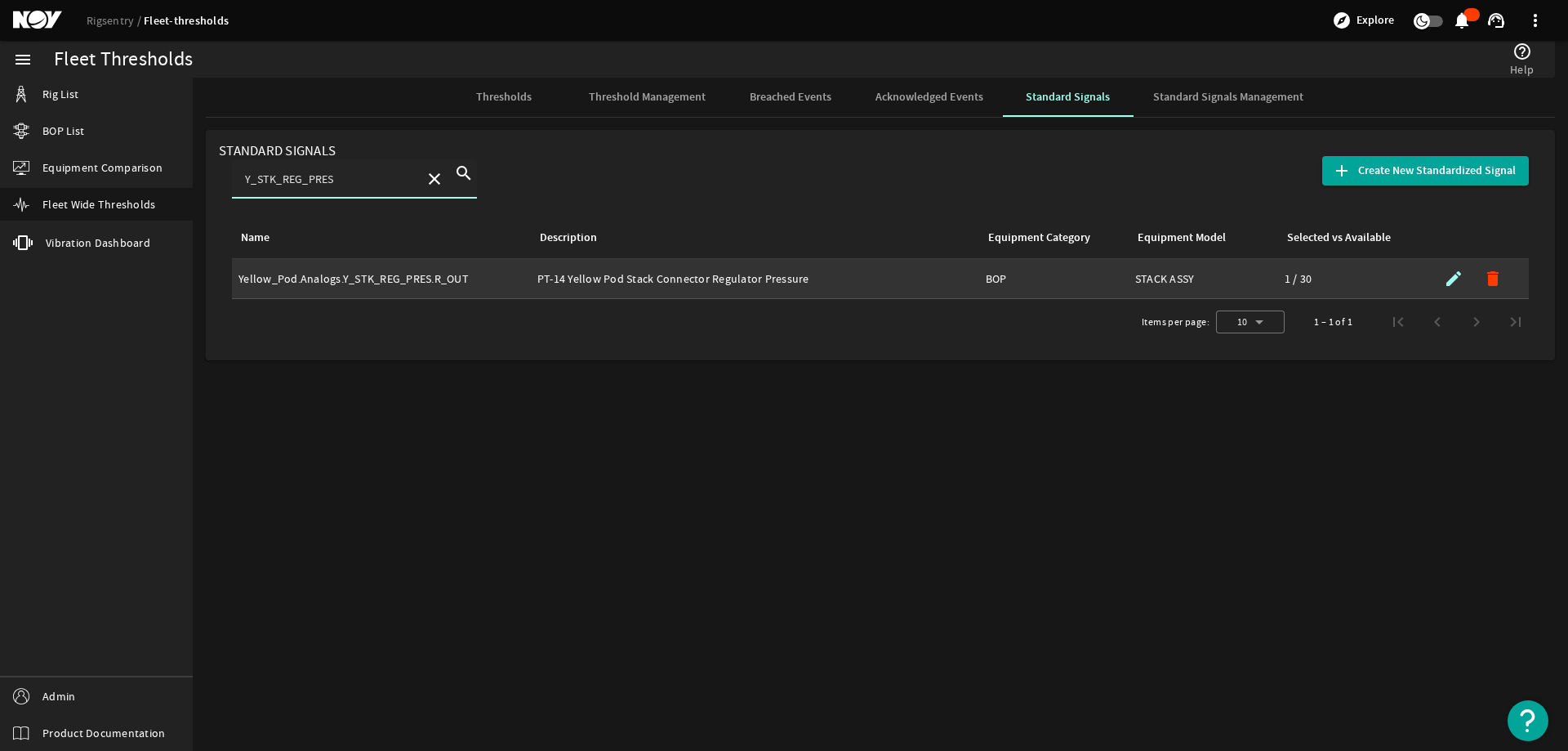
type input "Y_STK_REG_PRES"
click at [1460, 283] on mat-icon "submit" at bounding box center [1454, 279] width 19 height 19
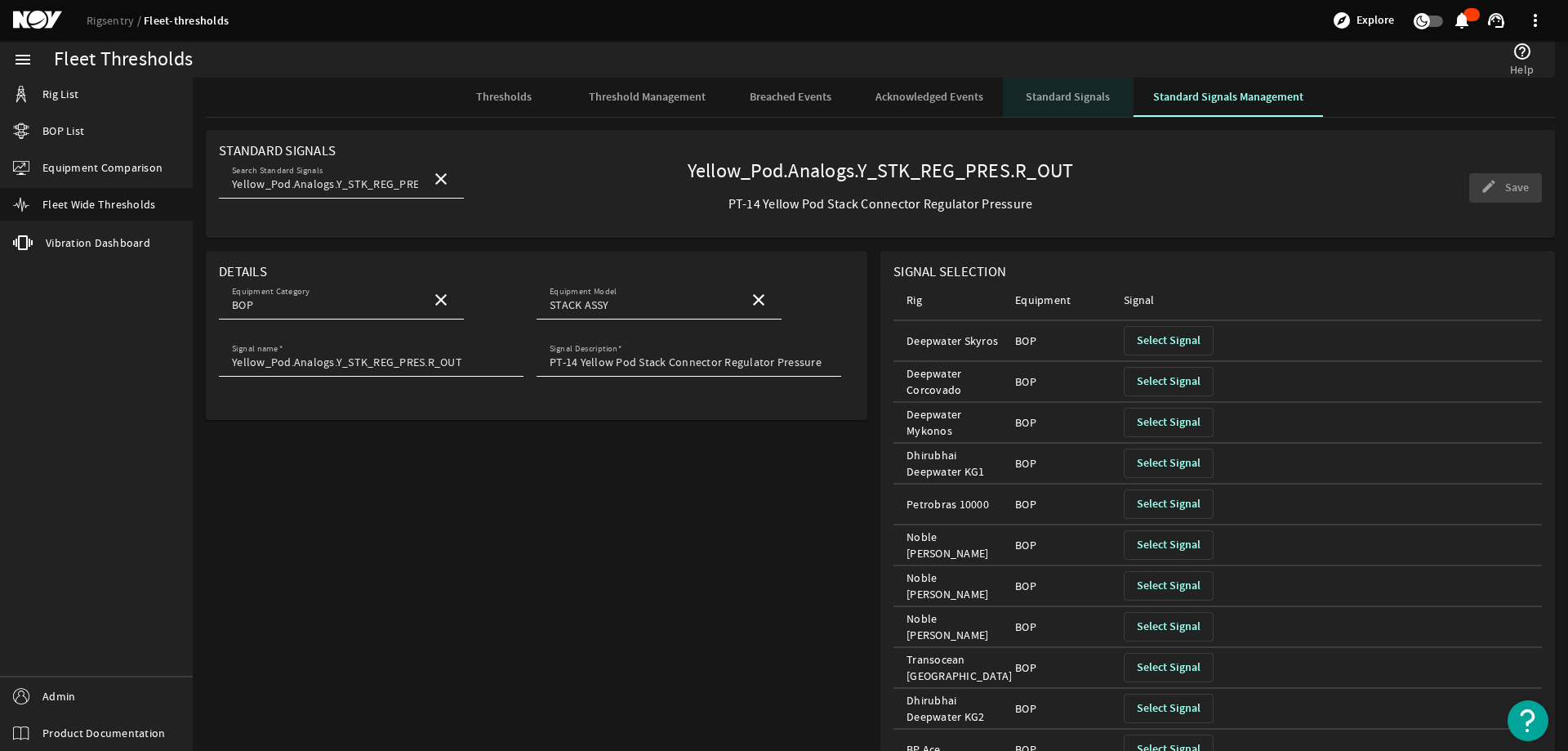
click at [1040, 99] on span "Standard Signals" at bounding box center [1068, 97] width 84 height 12
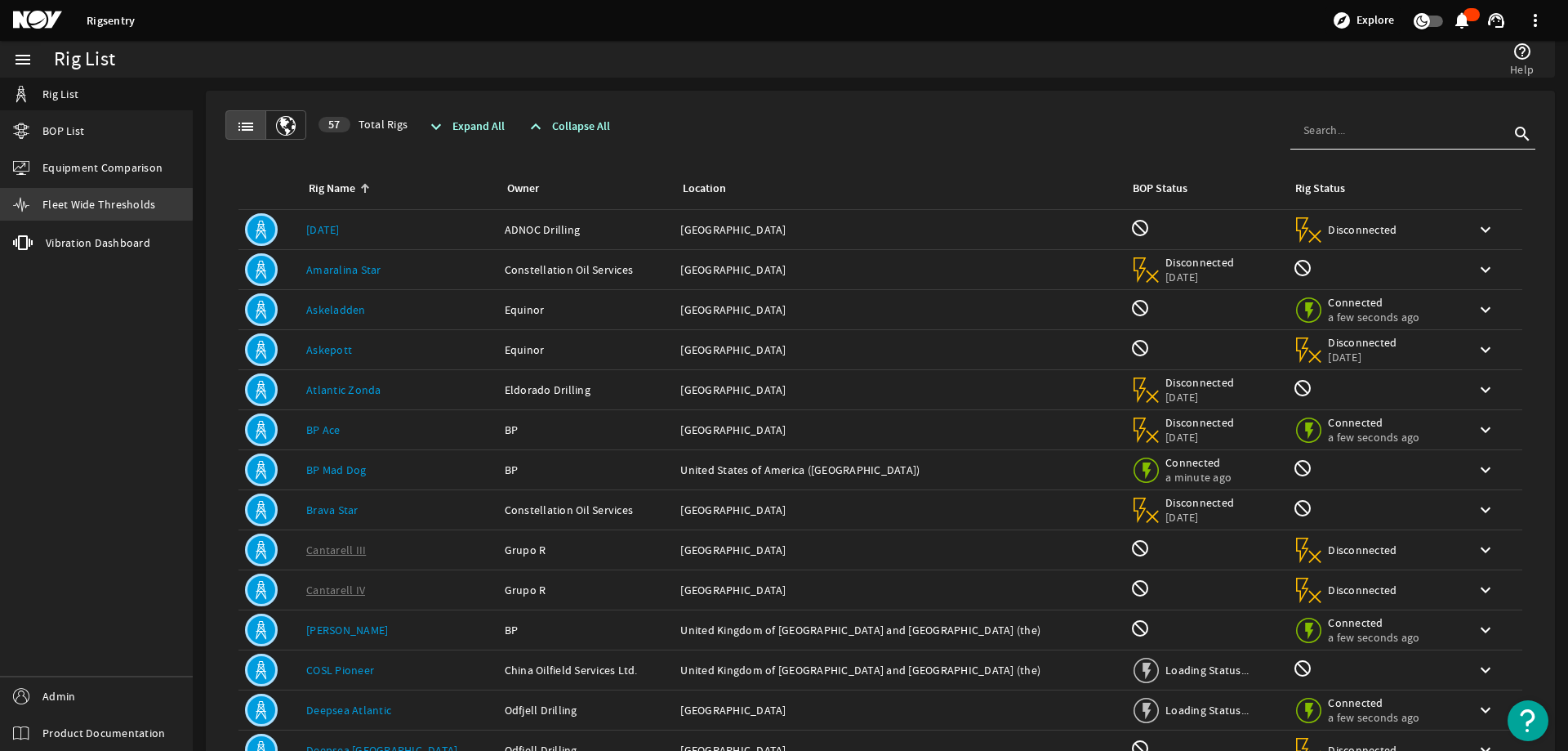
click at [76, 200] on span "Fleet Wide Thresholds" at bounding box center [98, 204] width 112 height 16
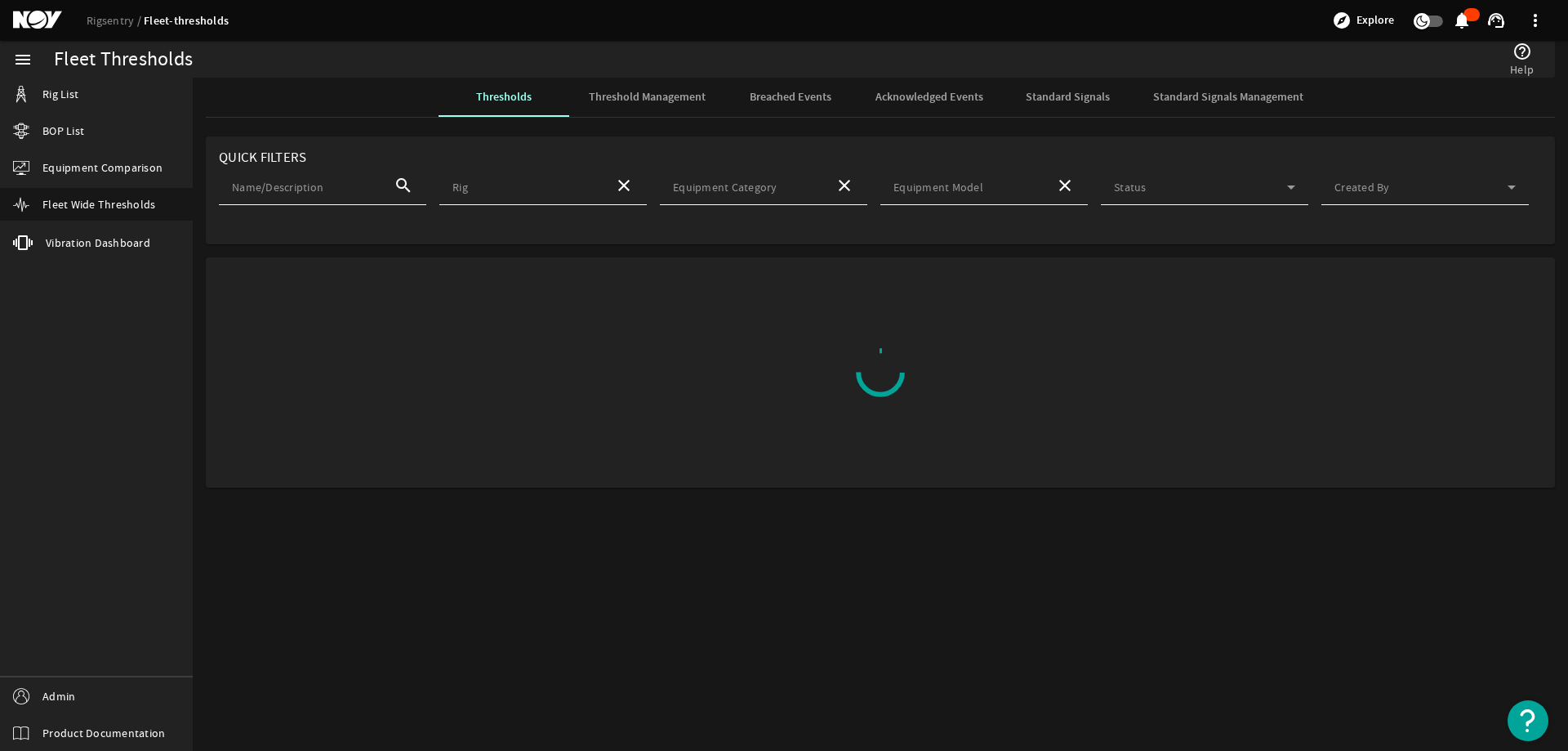
click at [642, 92] on span "Threshold Management" at bounding box center [647, 97] width 117 height 12
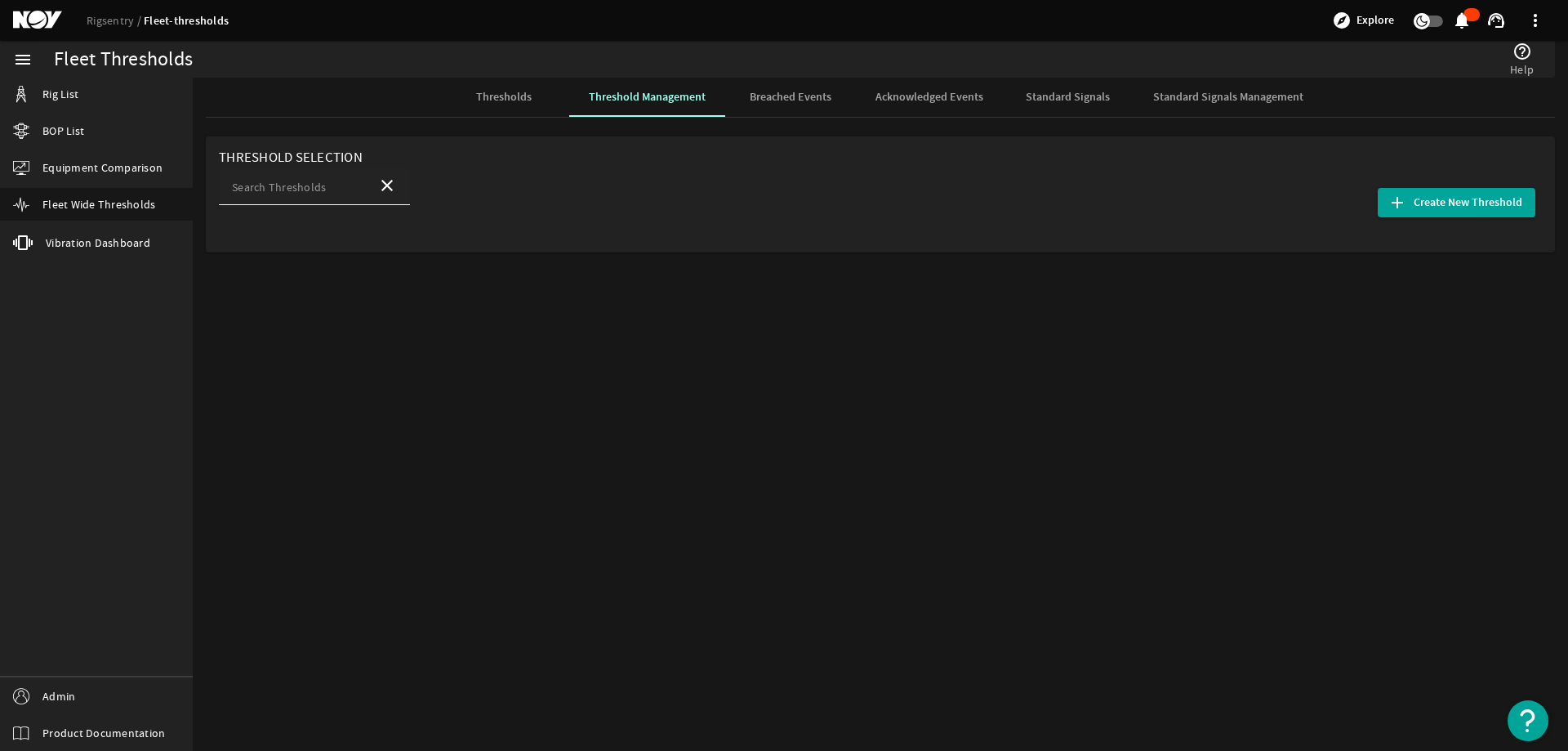
click at [253, 166] on mat-card "Threshold Selection Search Thresholds close add Create New Threshold" at bounding box center [880, 194] width 1349 height 116
click at [284, 192] on mat-label "Search Thresholds" at bounding box center [279, 187] width 94 height 15
click at [284, 192] on input "Search Thresholds" at bounding box center [297, 190] width 132 height 16
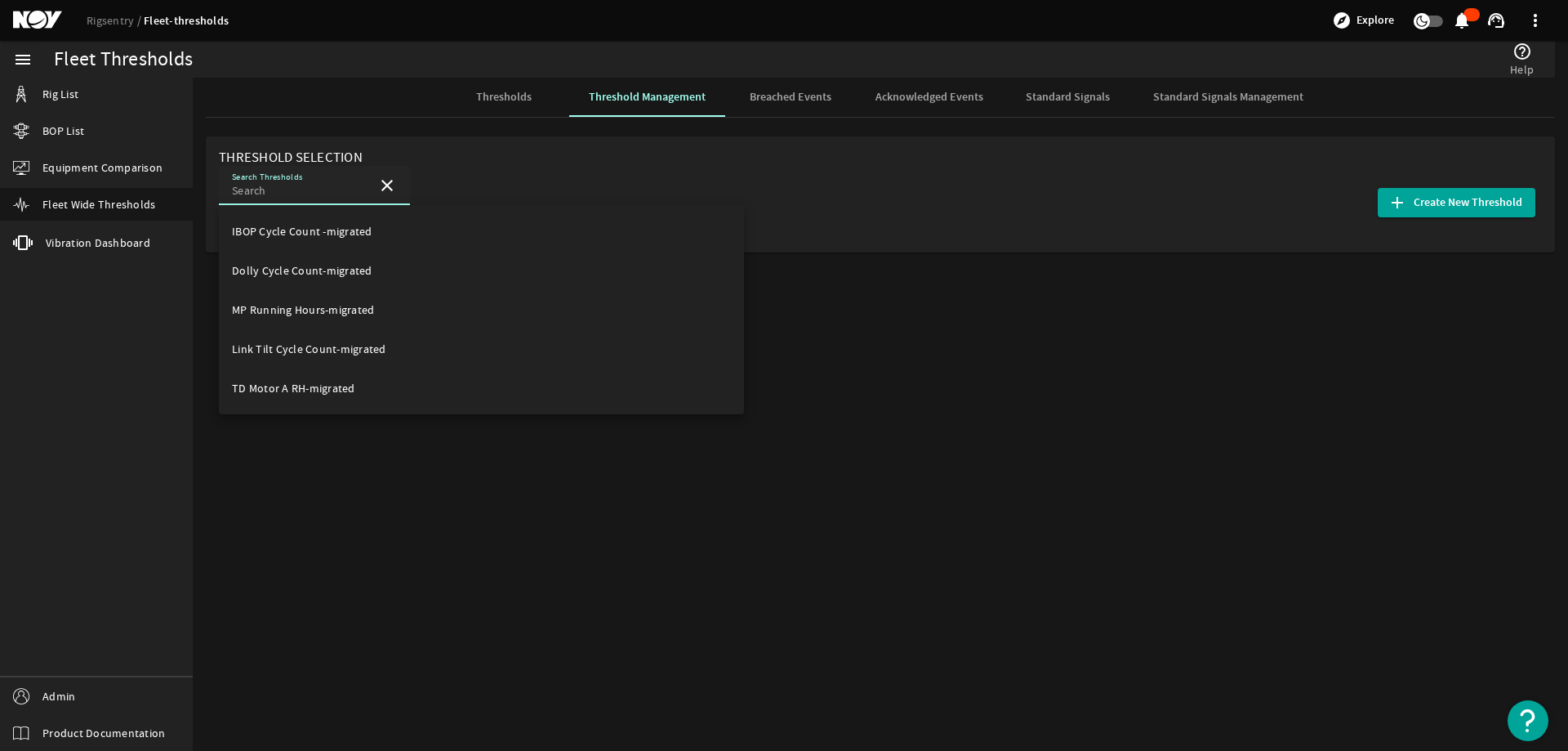
click at [1072, 285] on div "Threshold Selection Search Thresholds close add Create New Threshold" at bounding box center [881, 232] width 1376 height 205
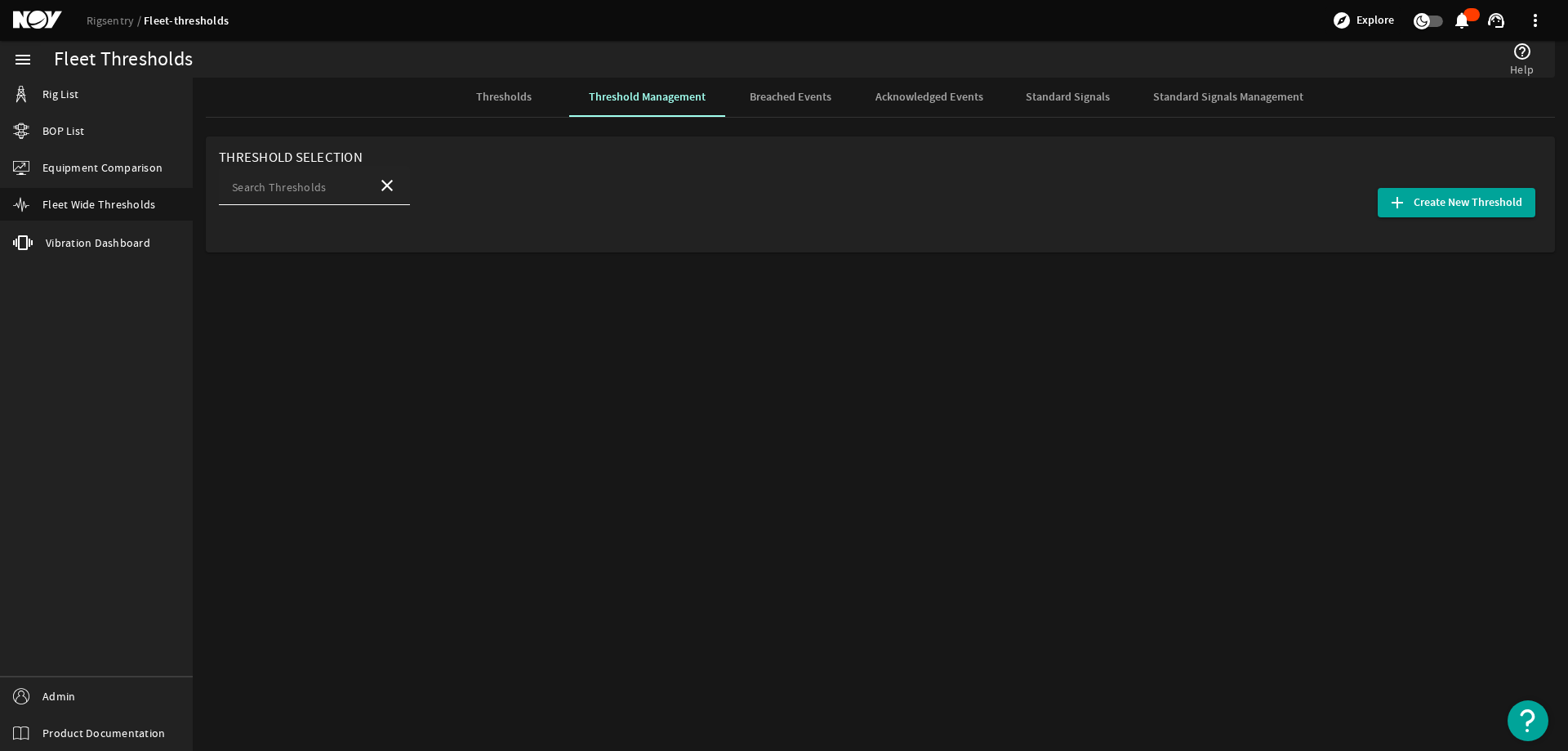
click at [268, 190] on mat-label "Search Thresholds" at bounding box center [279, 187] width 94 height 15
click at [268, 190] on input "Search Thresholds" at bounding box center [297, 190] width 132 height 16
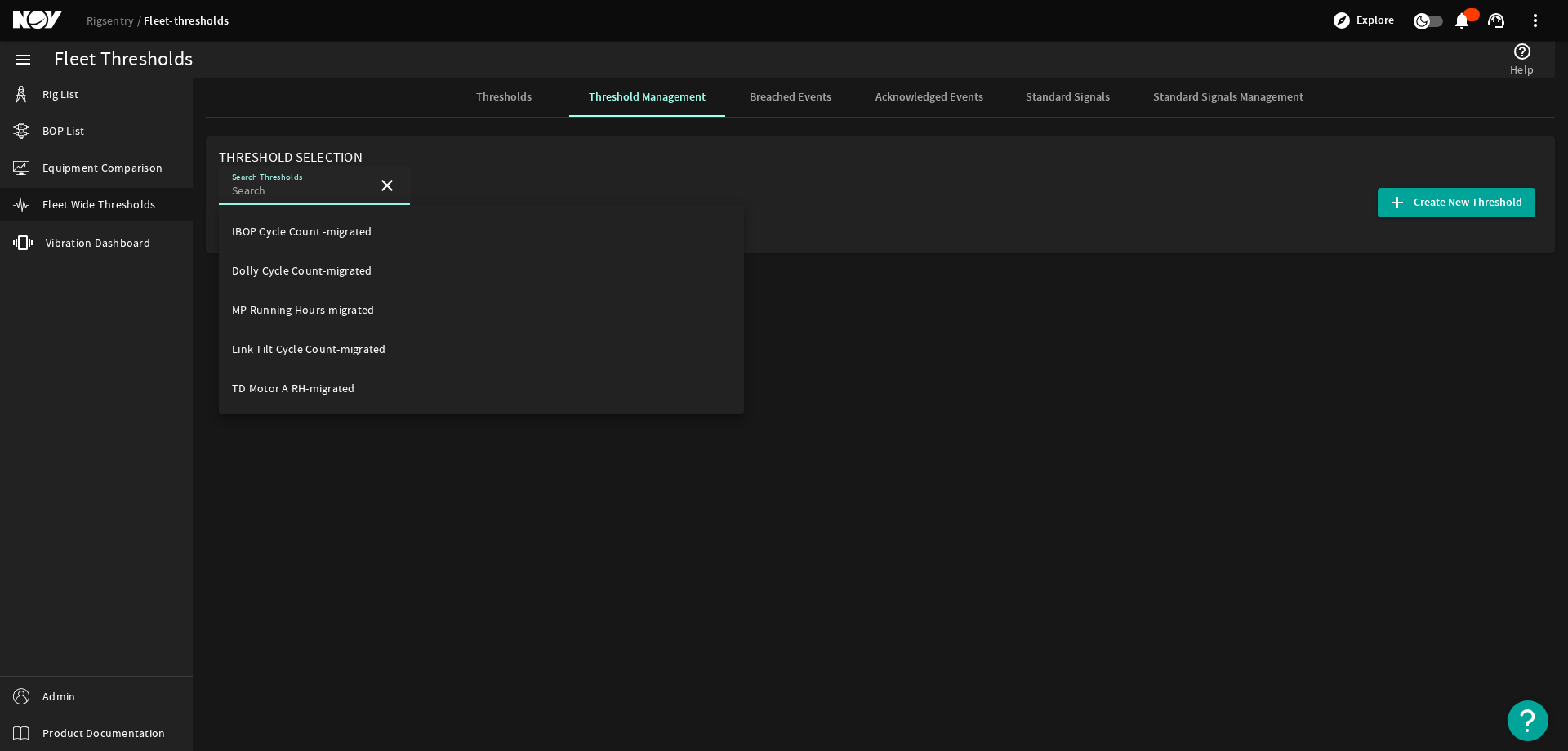
paste input "Y_UPR_ANN_PLT_PRES"
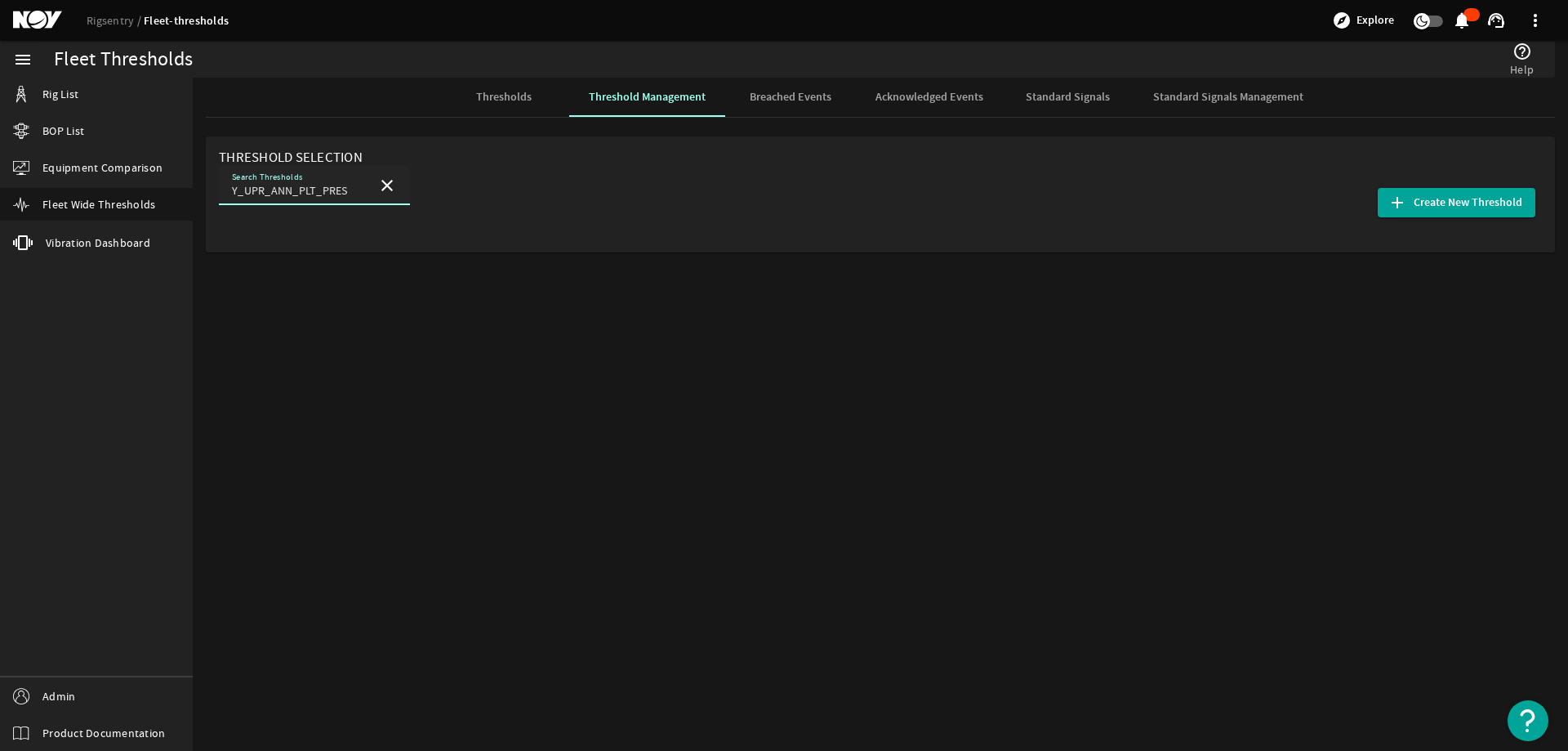
type input "Y_UPR_ANN_PLT_PRES"
click at [367, 166] on button "close" at bounding box center [387, 185] width 39 height 39
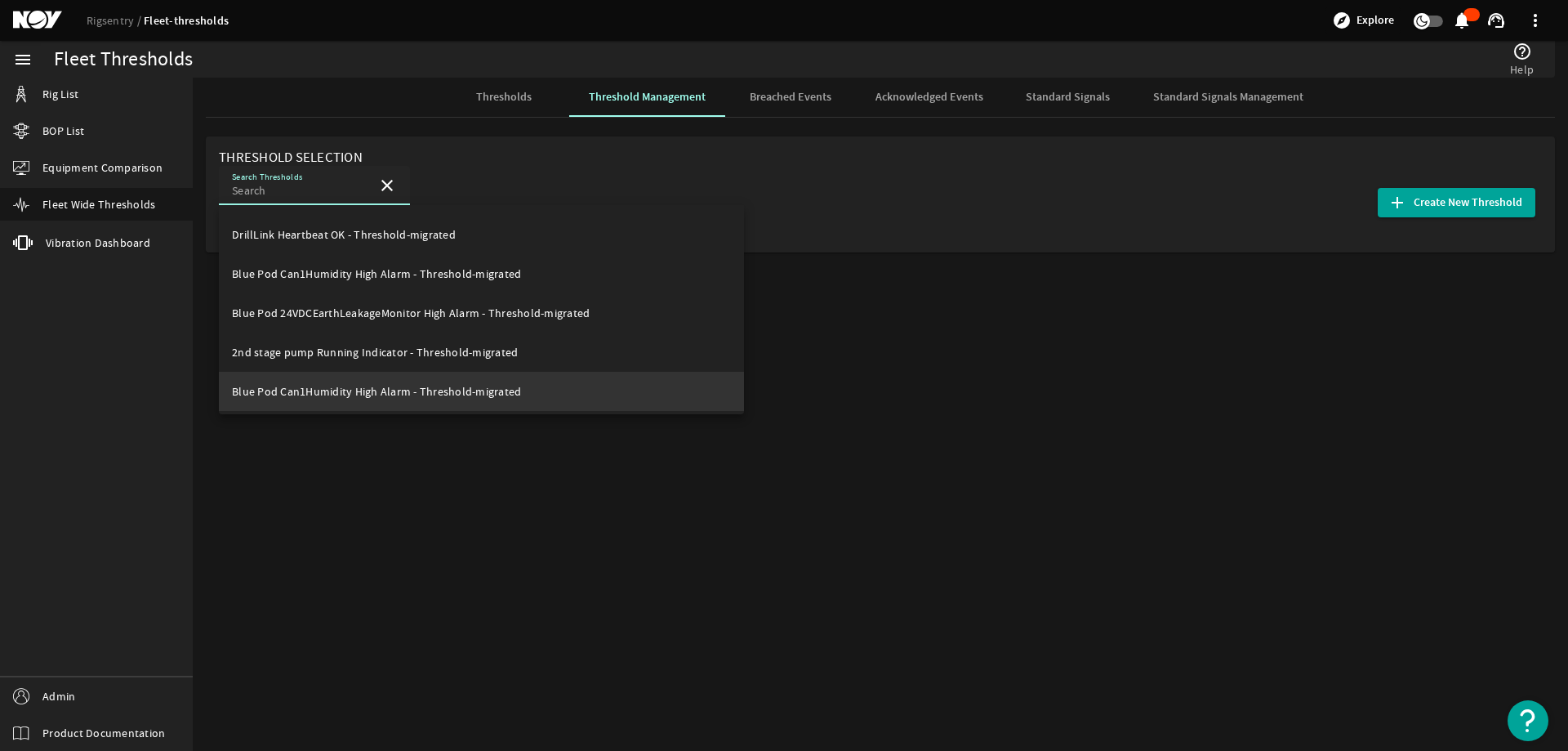
scroll to position [1798, 0]
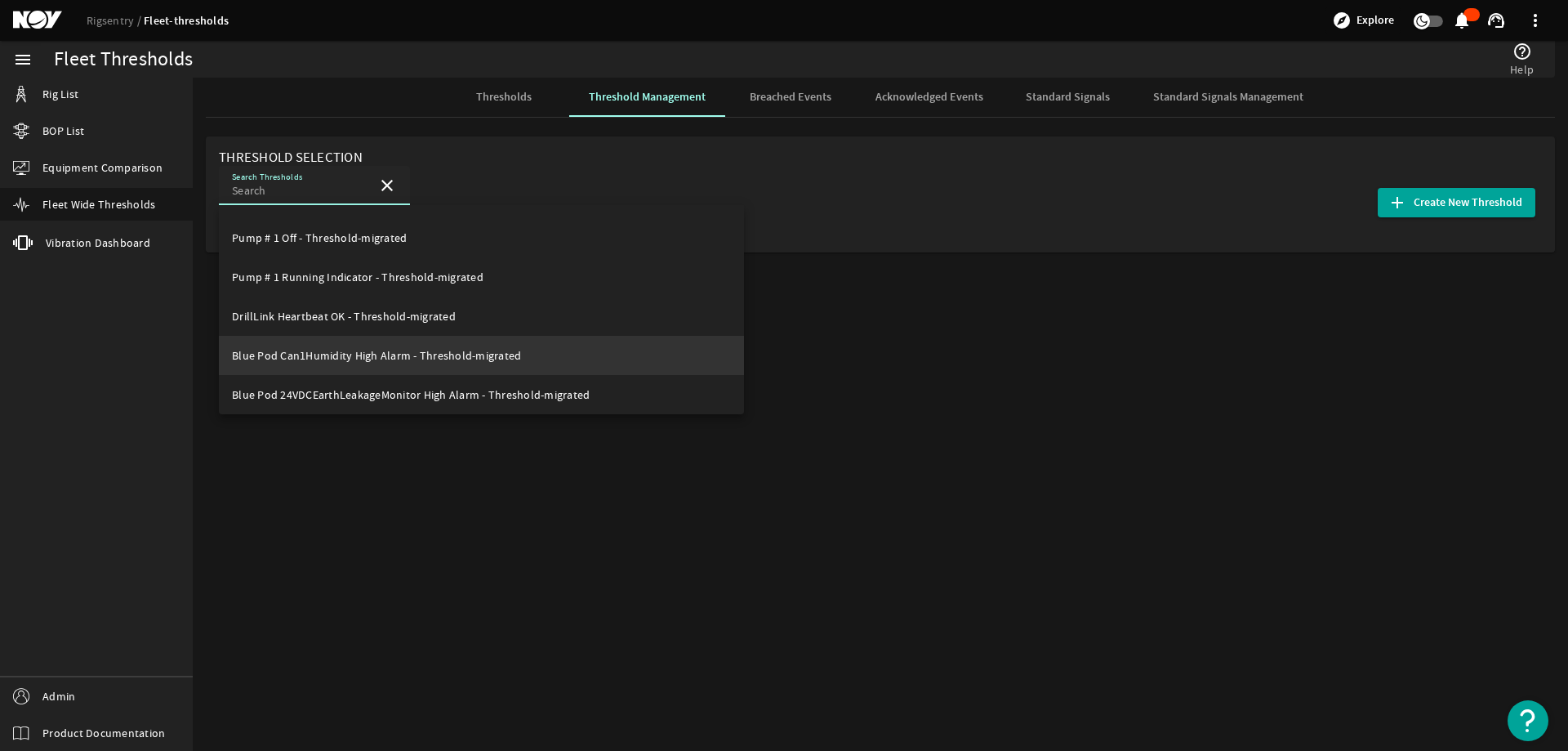
click at [289, 348] on span "Blue Pod Can1Humidity High Alarm - Threshold-migrated" at bounding box center [376, 355] width 290 height 15
type input "Blue Pod Can1Humidity High Alarm - Threshold-migrated"
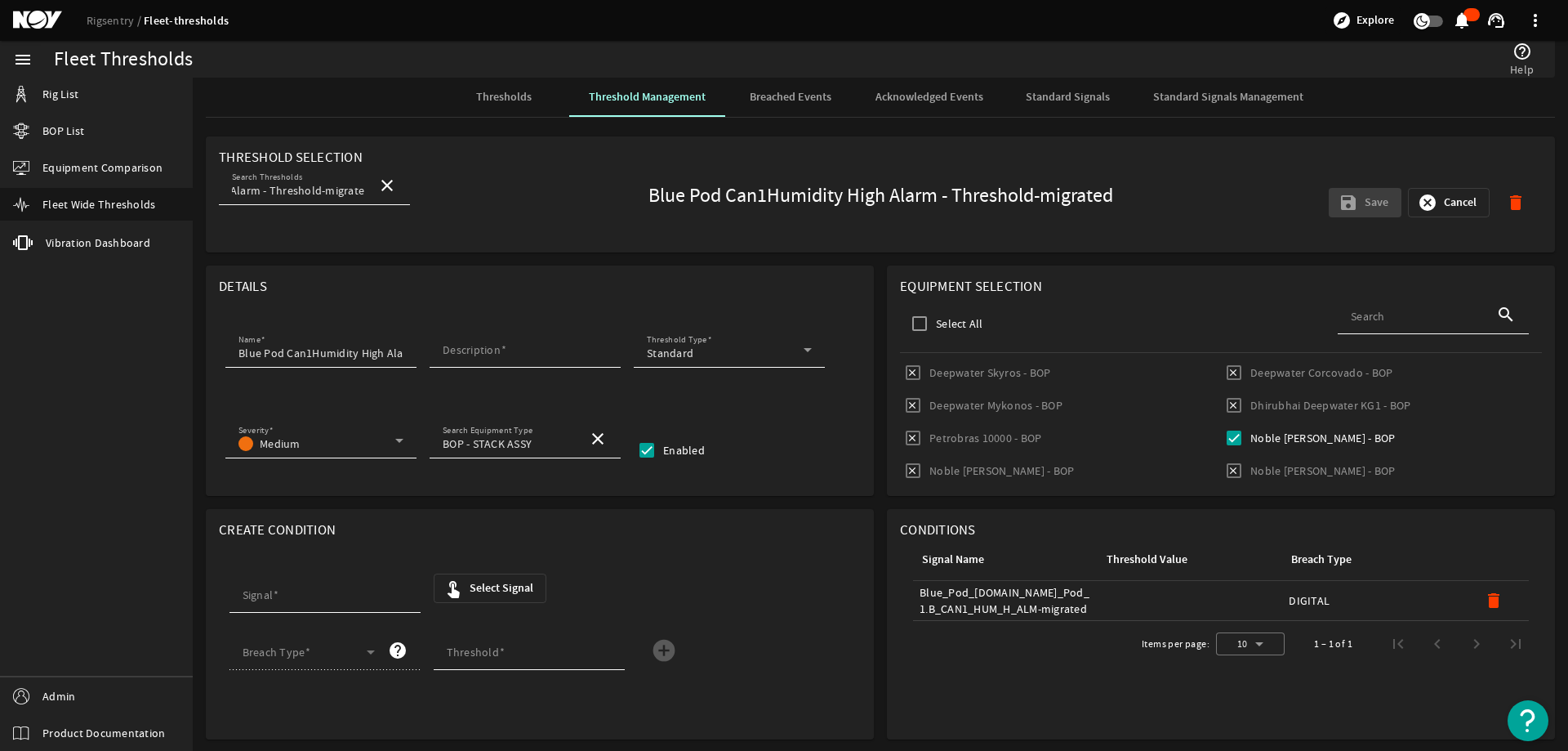
scroll to position [0, 0]
click at [1434, 194] on span "button" at bounding box center [1448, 203] width 80 height 39
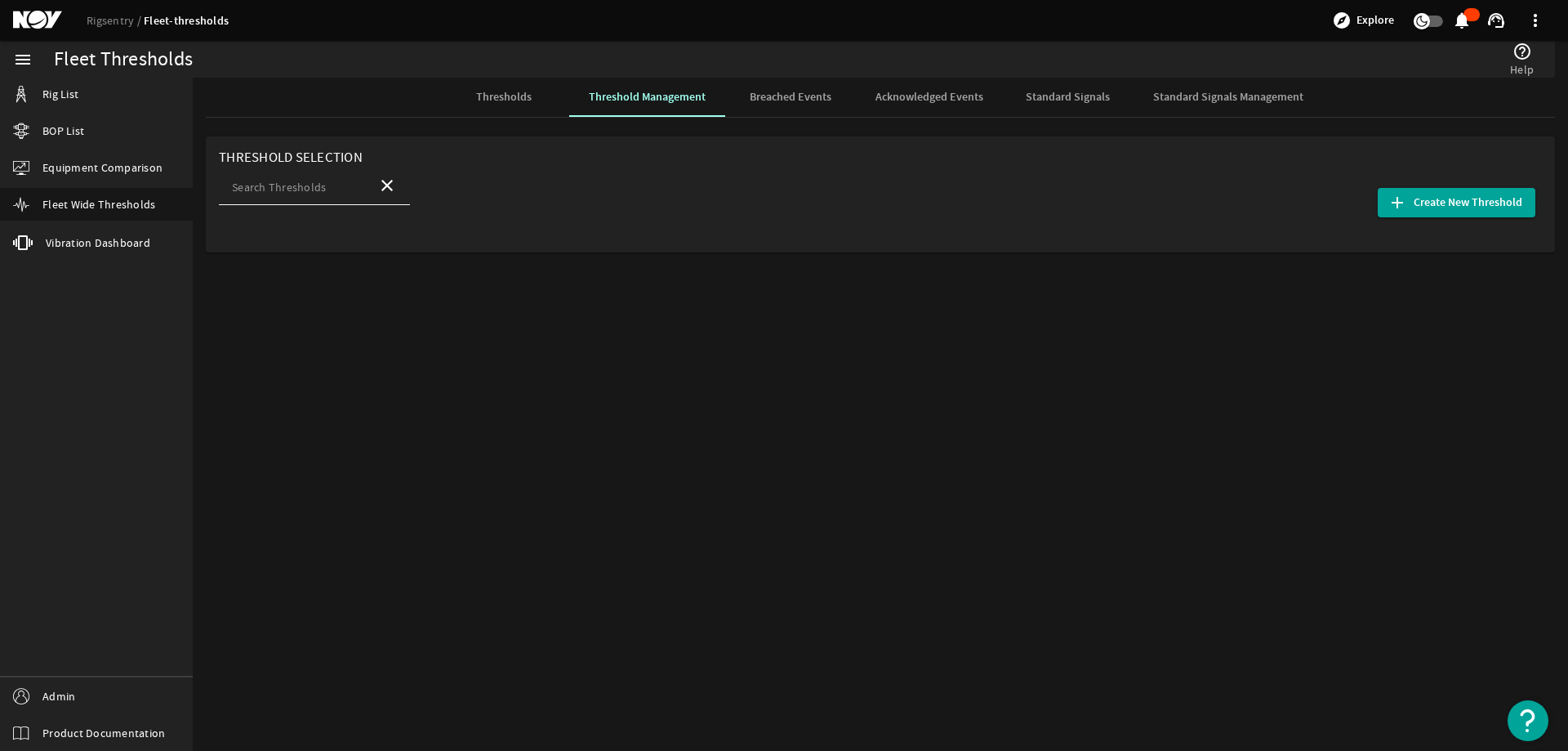
click at [777, 265] on div "Threshold Selection Search Thresholds close add Create New Threshold" at bounding box center [881, 232] width 1376 height 205
